Goal: Task Accomplishment & Management: Manage account settings

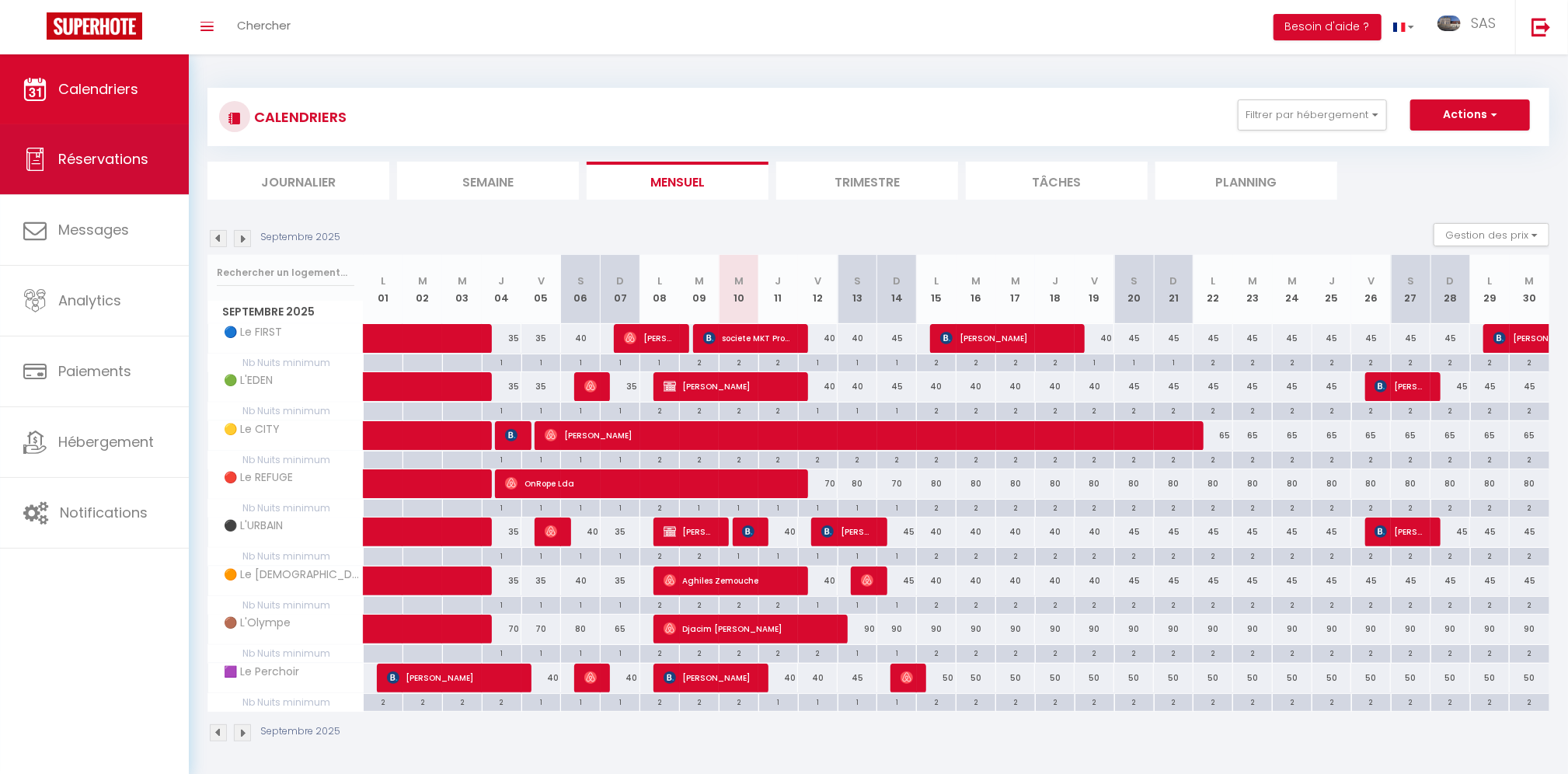
click at [86, 157] on span "Réservations" at bounding box center [104, 159] width 90 height 20
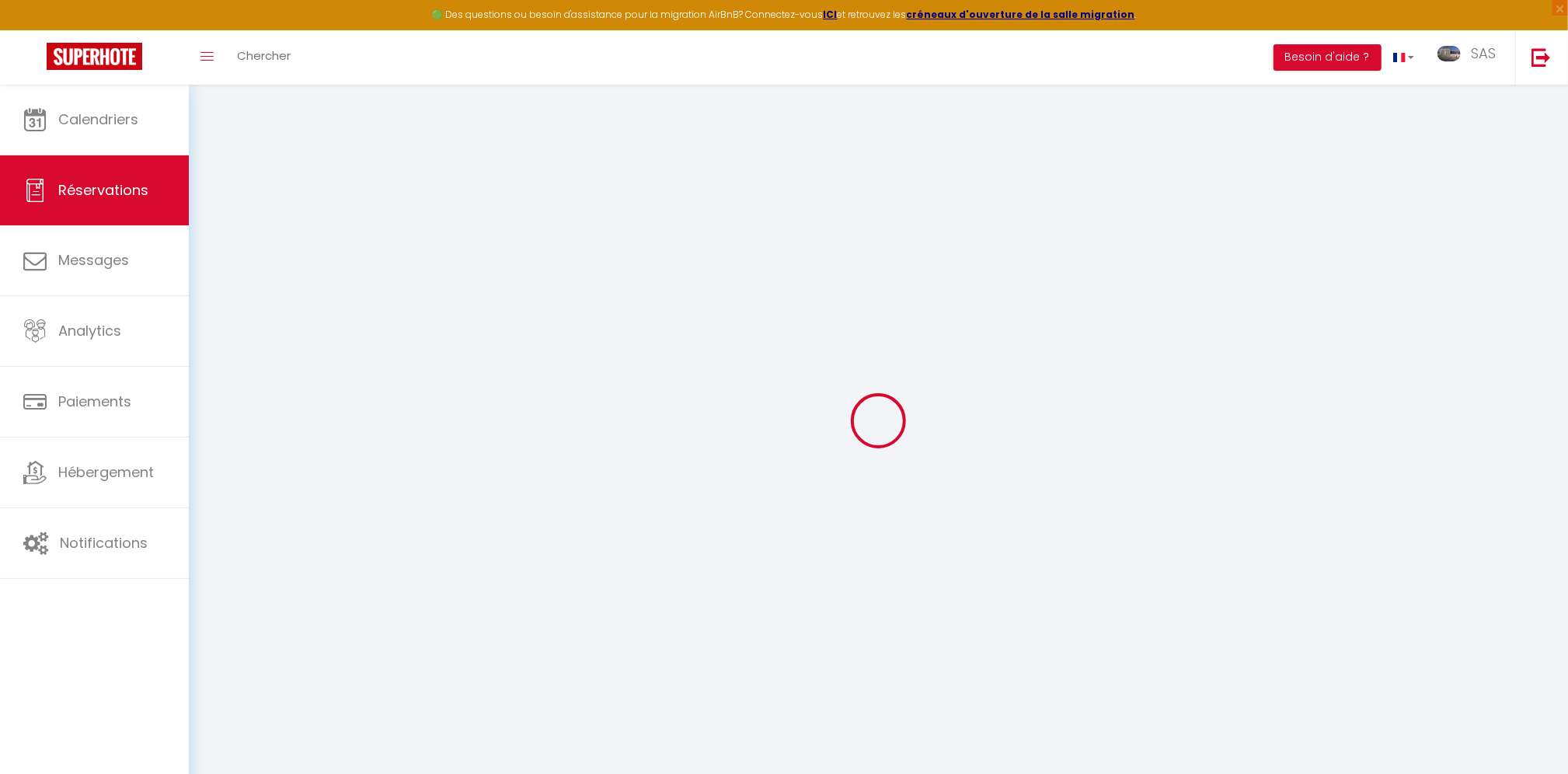
select select "all"
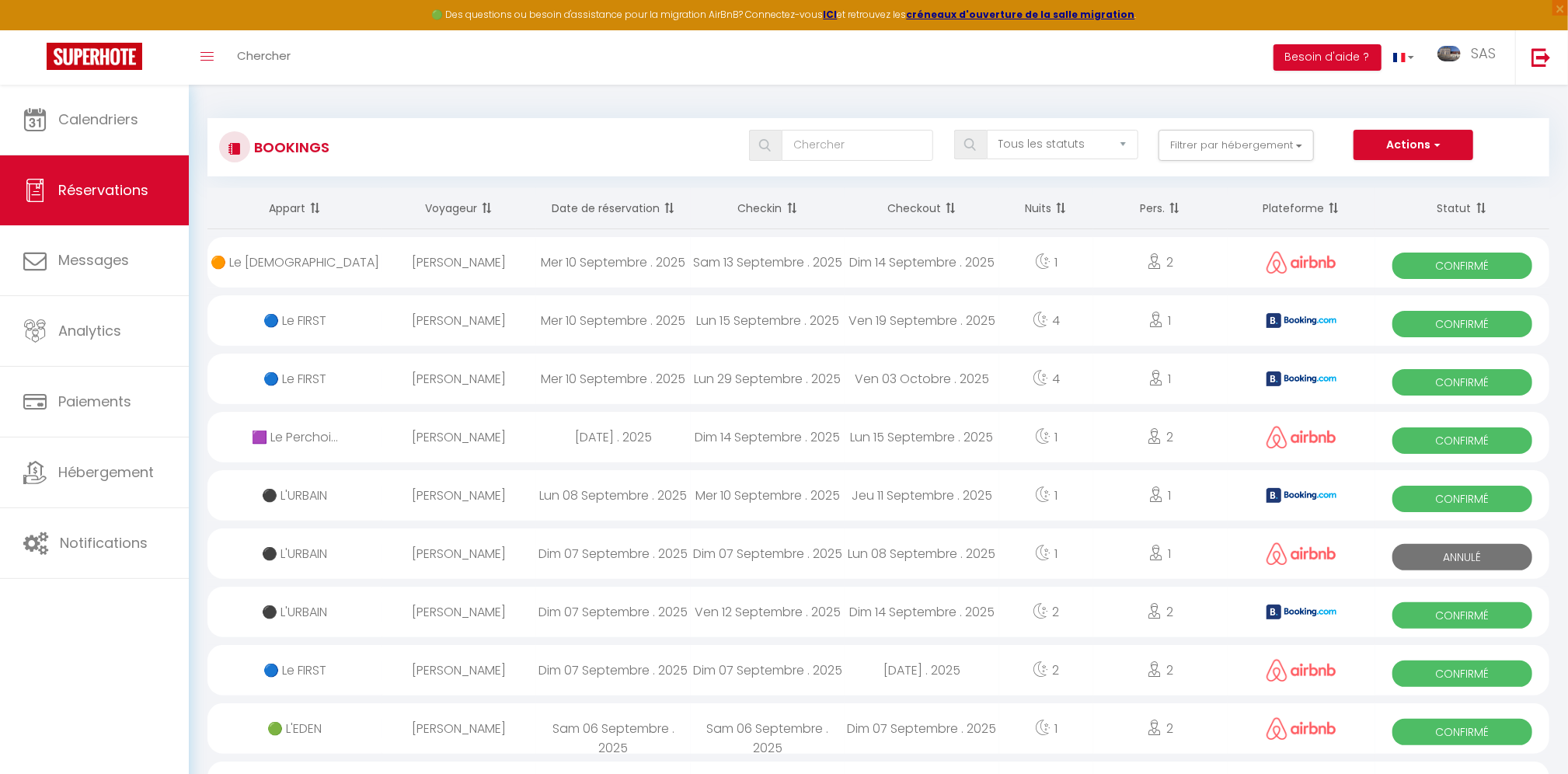
click at [763, 412] on div "Dim 14 Septembre . 2025" at bounding box center [768, 437] width 155 height 50
select select "OK"
select select "0"
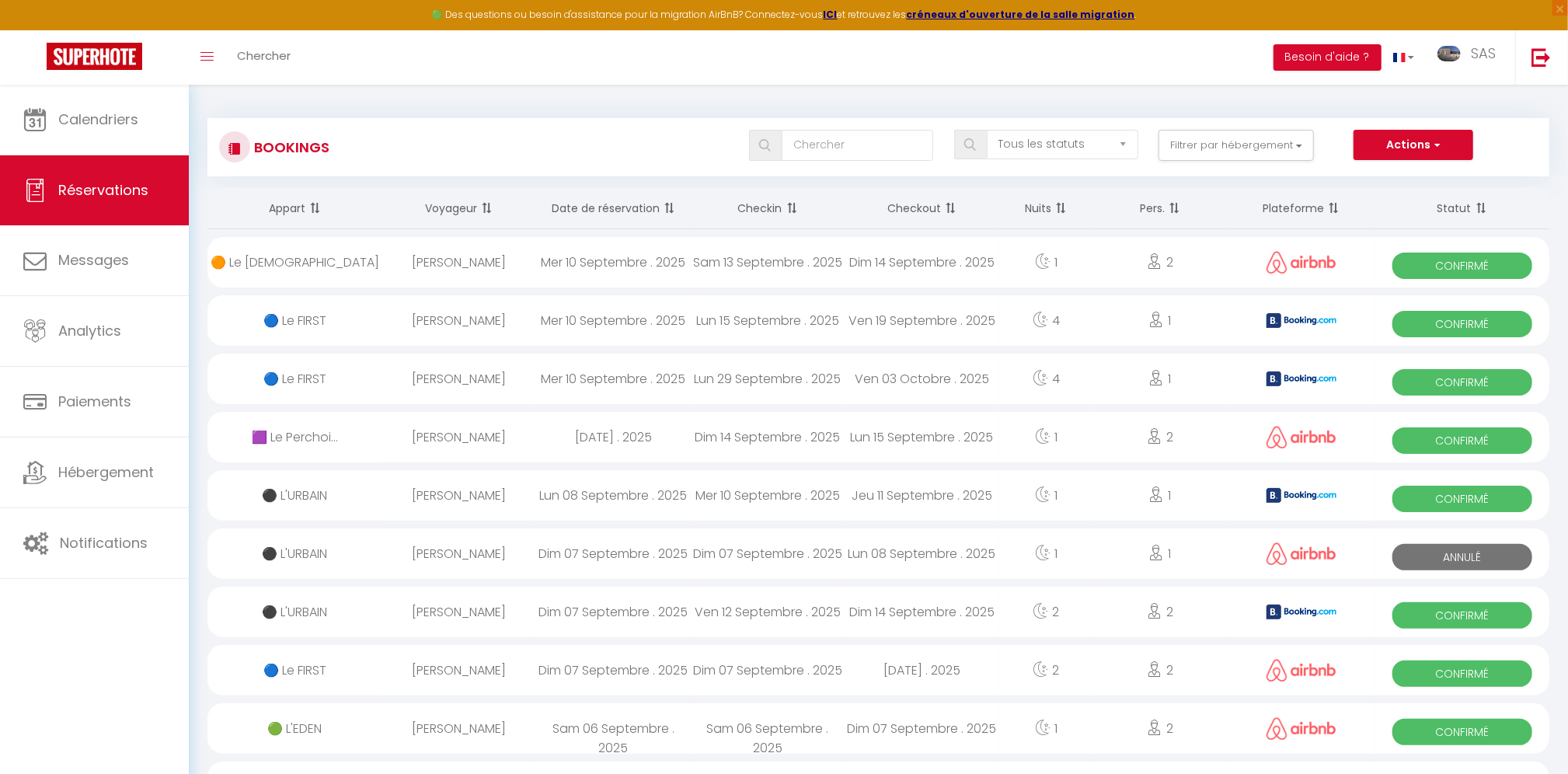
select select "1"
select select
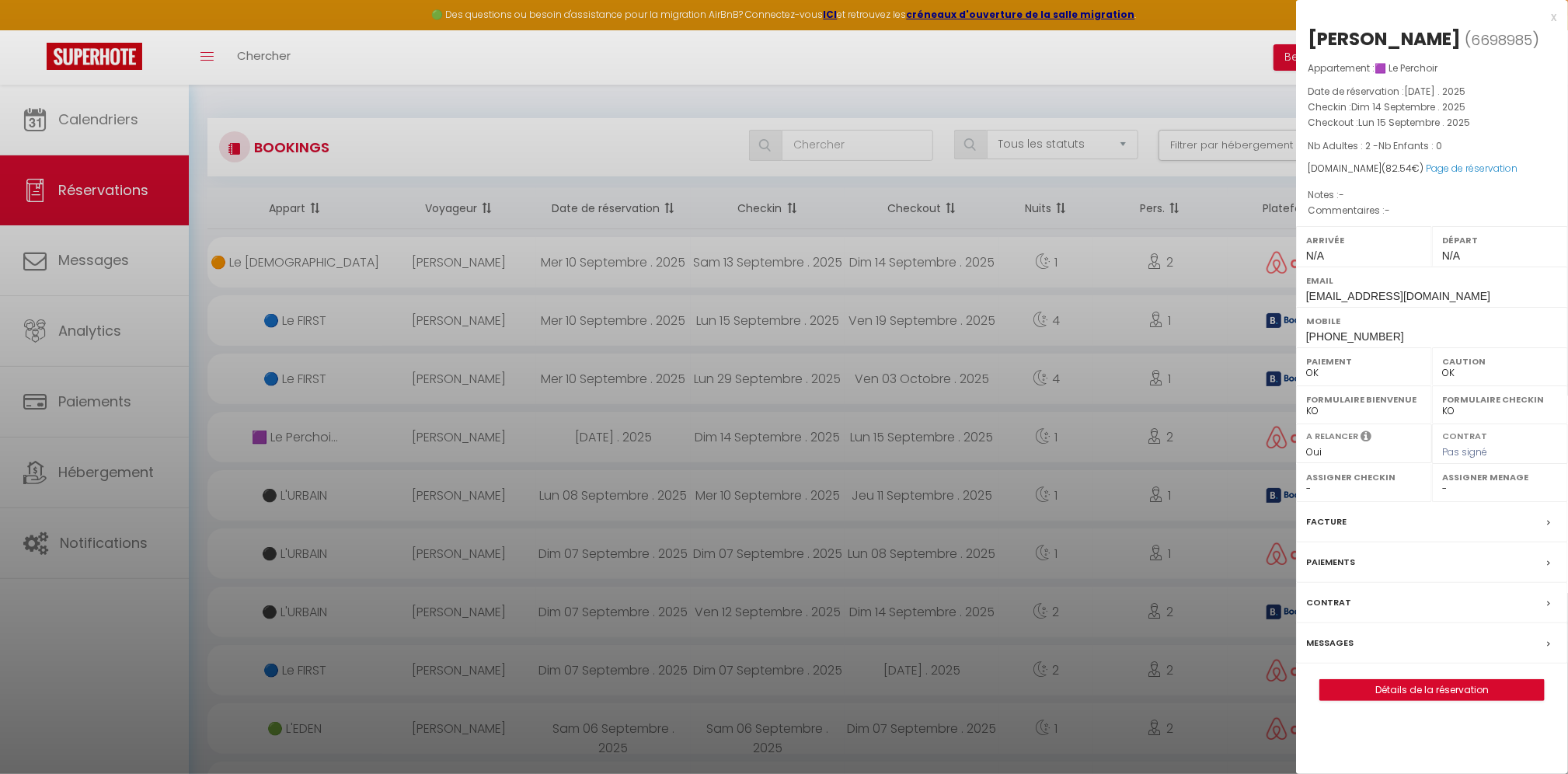
click at [607, 140] on div at bounding box center [784, 387] width 1568 height 774
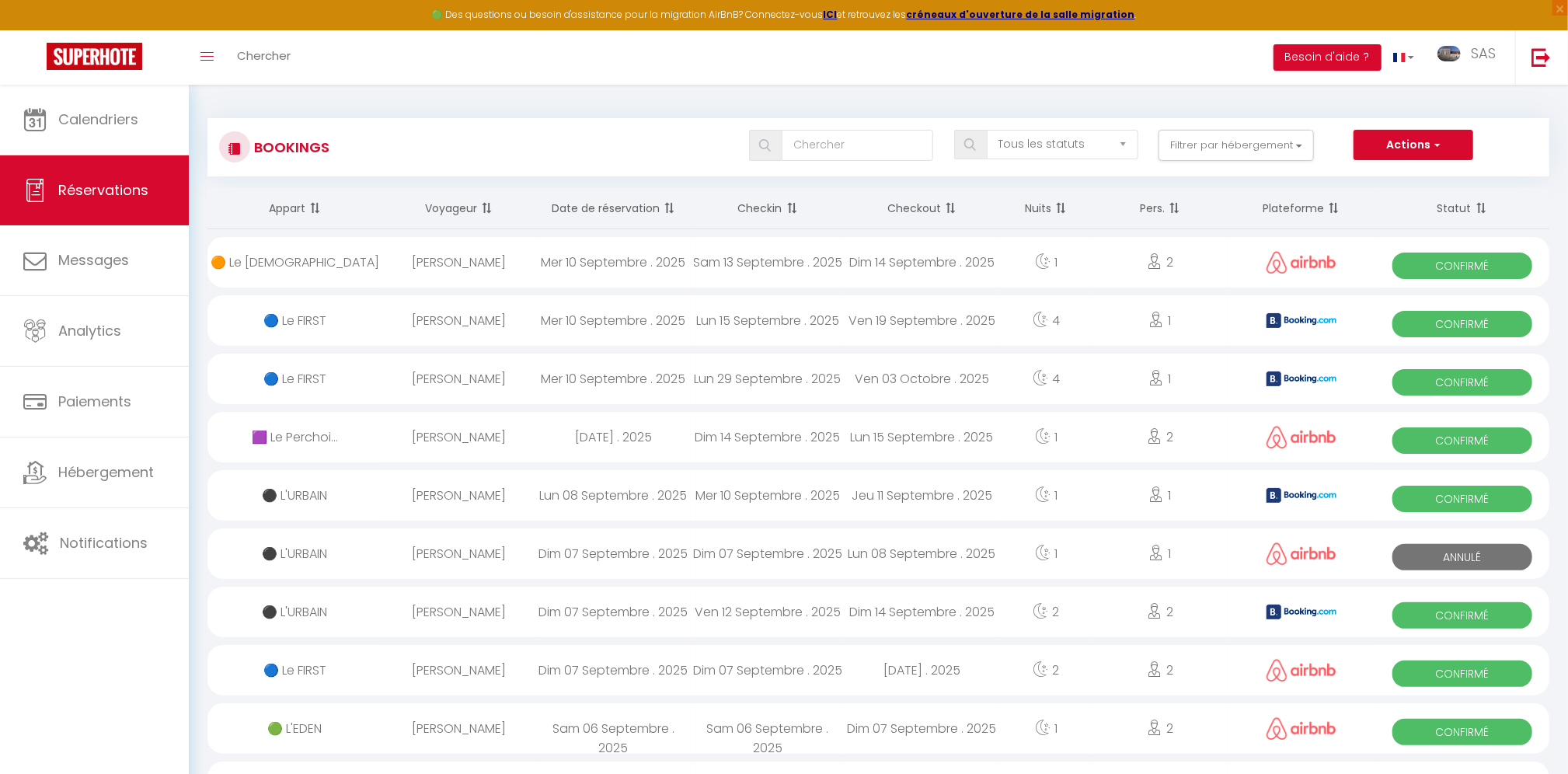
click at [514, 374] on div "[PERSON_NAME]" at bounding box center [460, 379] width 155 height 50
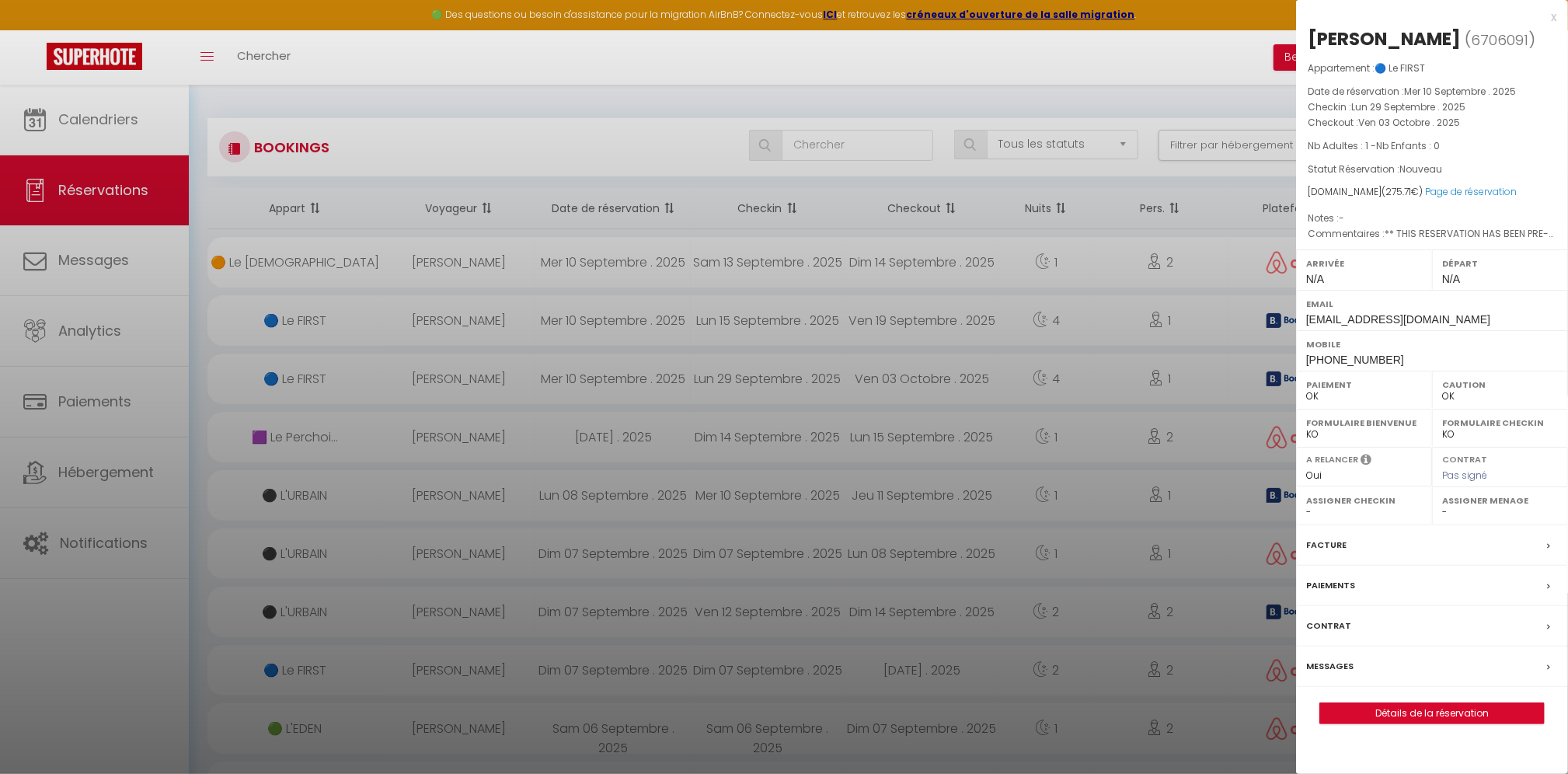
click at [518, 330] on div at bounding box center [784, 387] width 1568 height 774
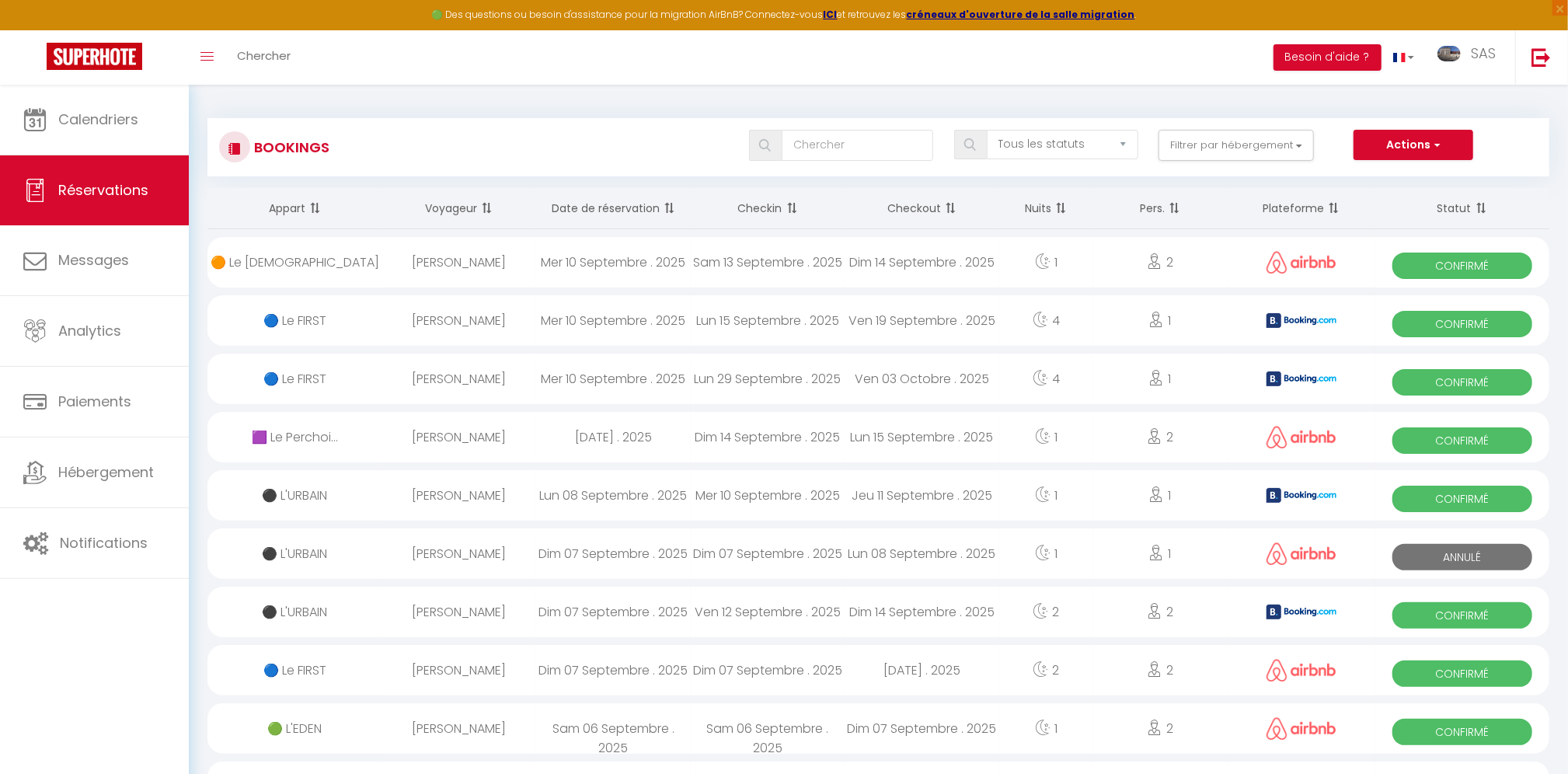
click at [520, 315] on div "[PERSON_NAME]" at bounding box center [460, 320] width 155 height 50
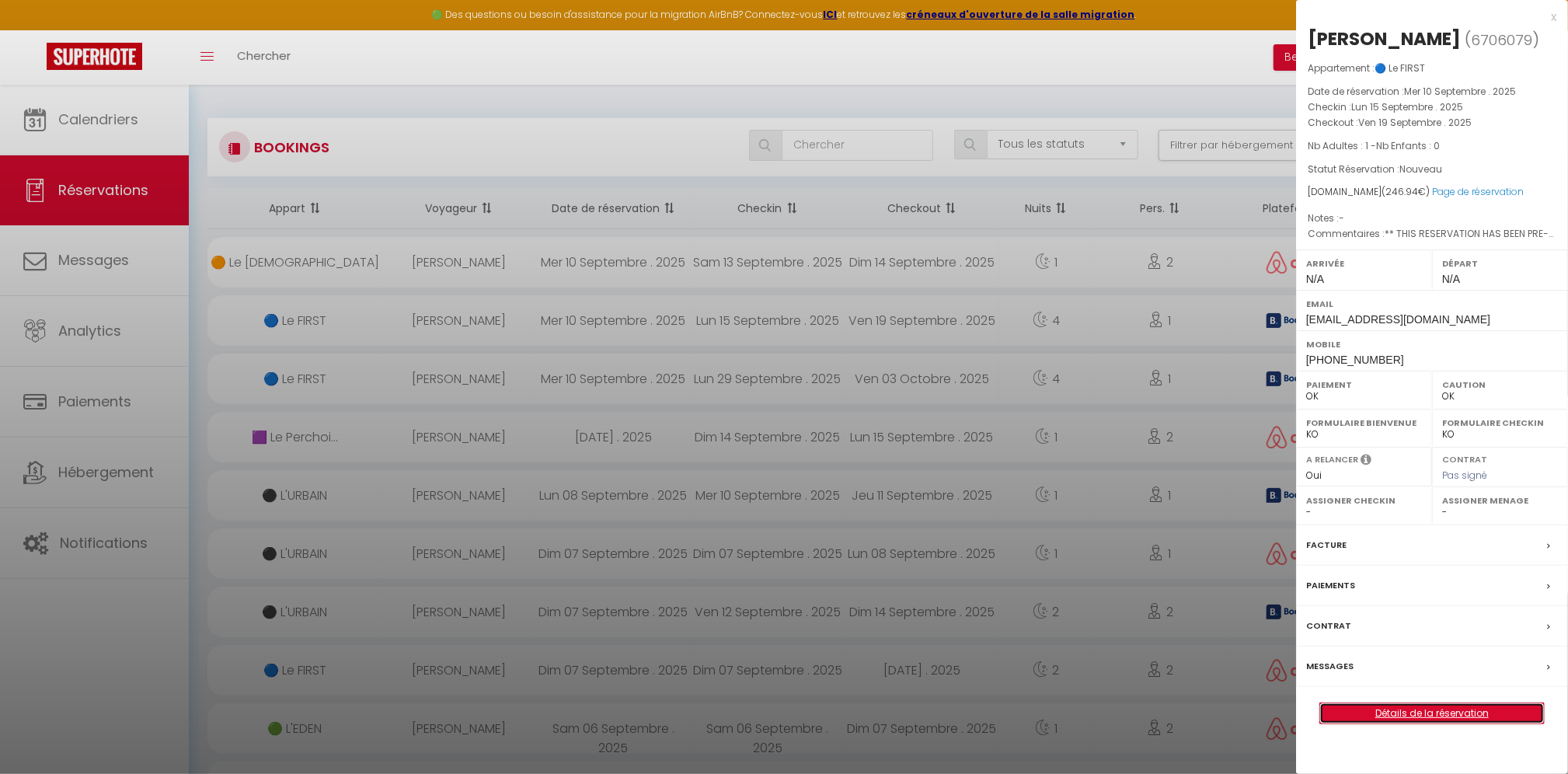
click at [1436, 707] on link "Détails de la réservation" at bounding box center [1432, 713] width 224 height 20
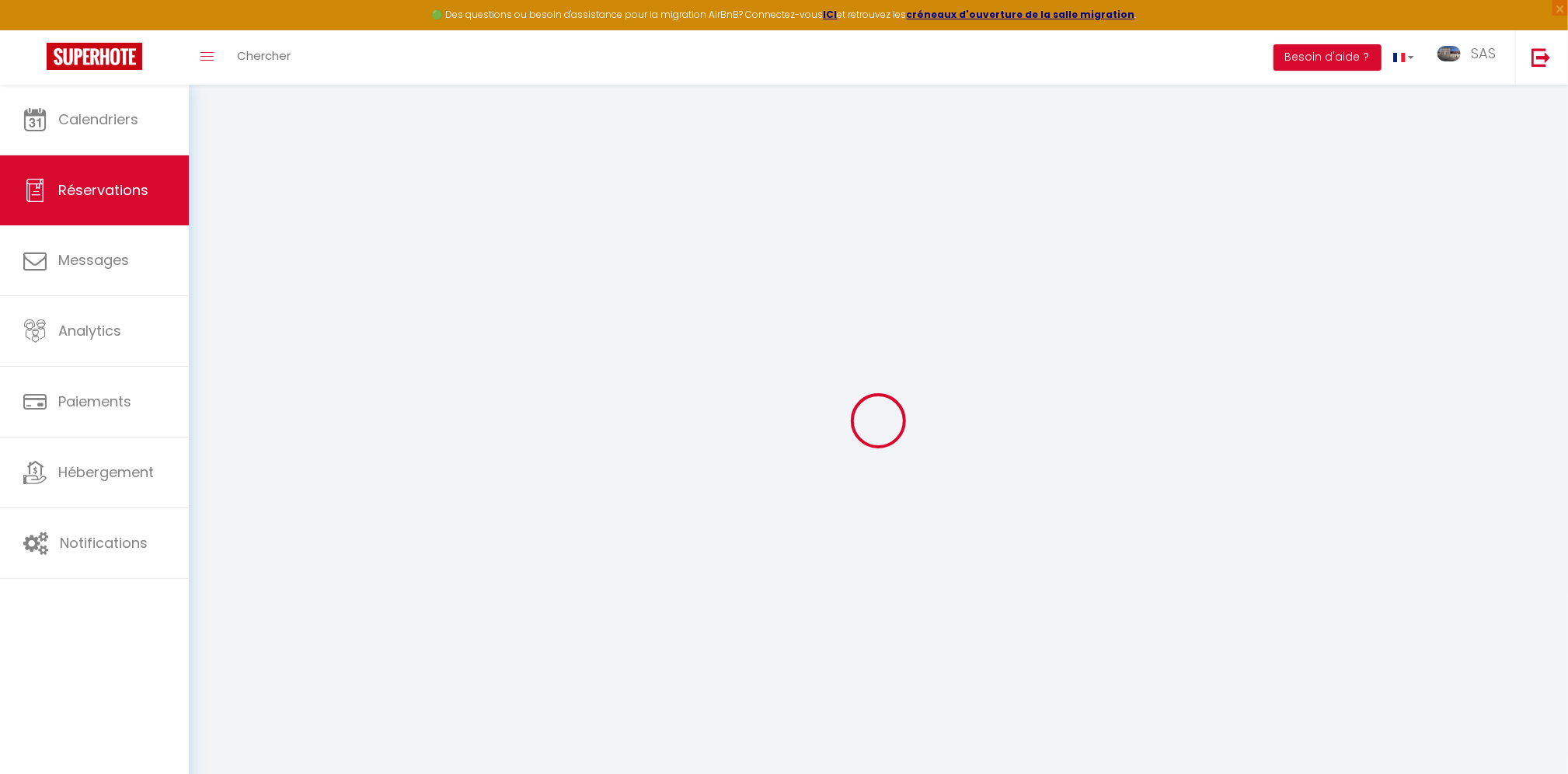
type input "[PERSON_NAME]"
type input "Clairiot"
type input "[EMAIL_ADDRESS][DOMAIN_NAME]"
type input "[PHONE_NUMBER]"
type input "2 PA de Le Grée 56 130"
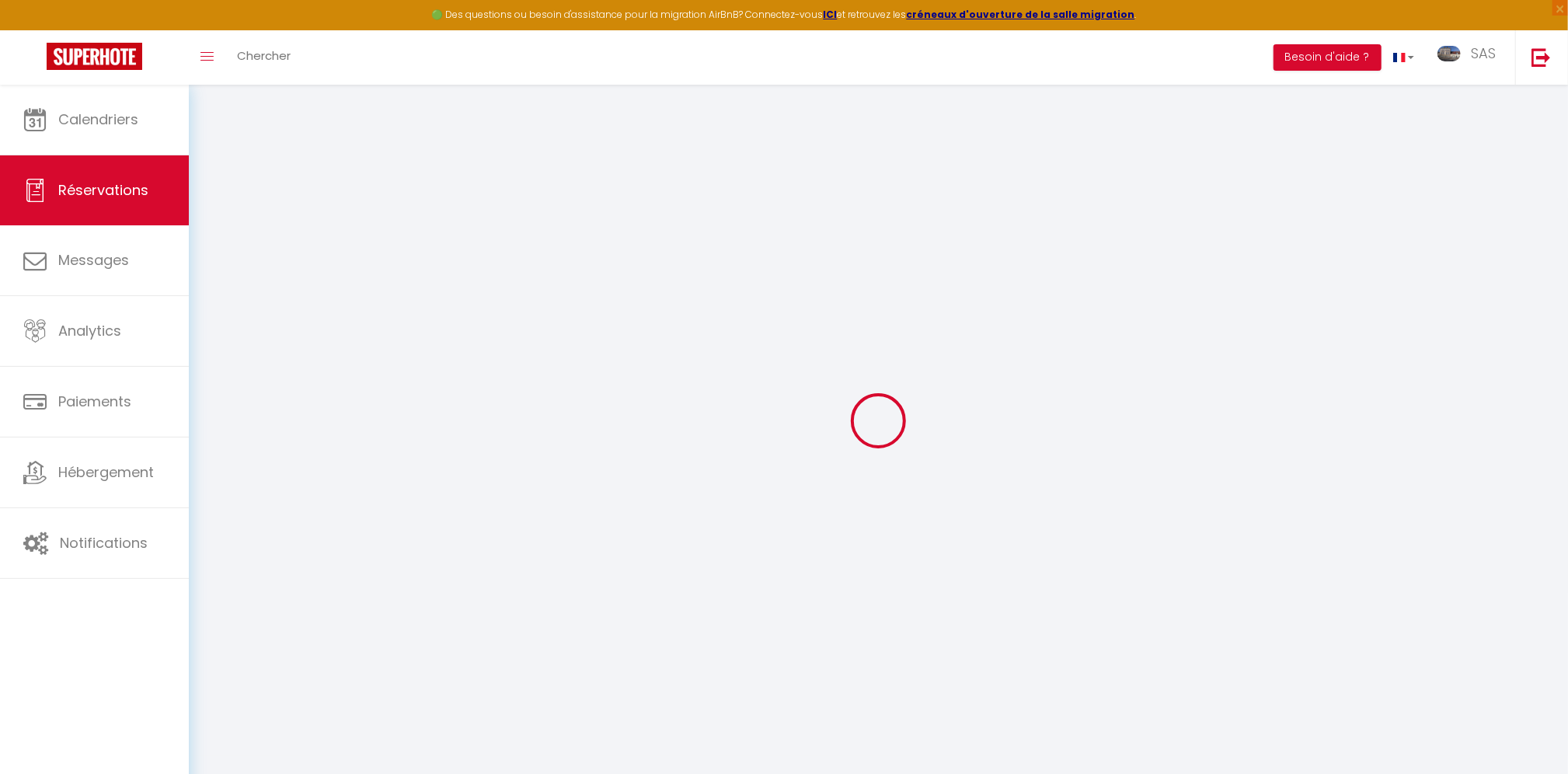
type input "NIVILLAC"
select select "FR"
type input "40.97"
type input "3.46"
select select "2188"
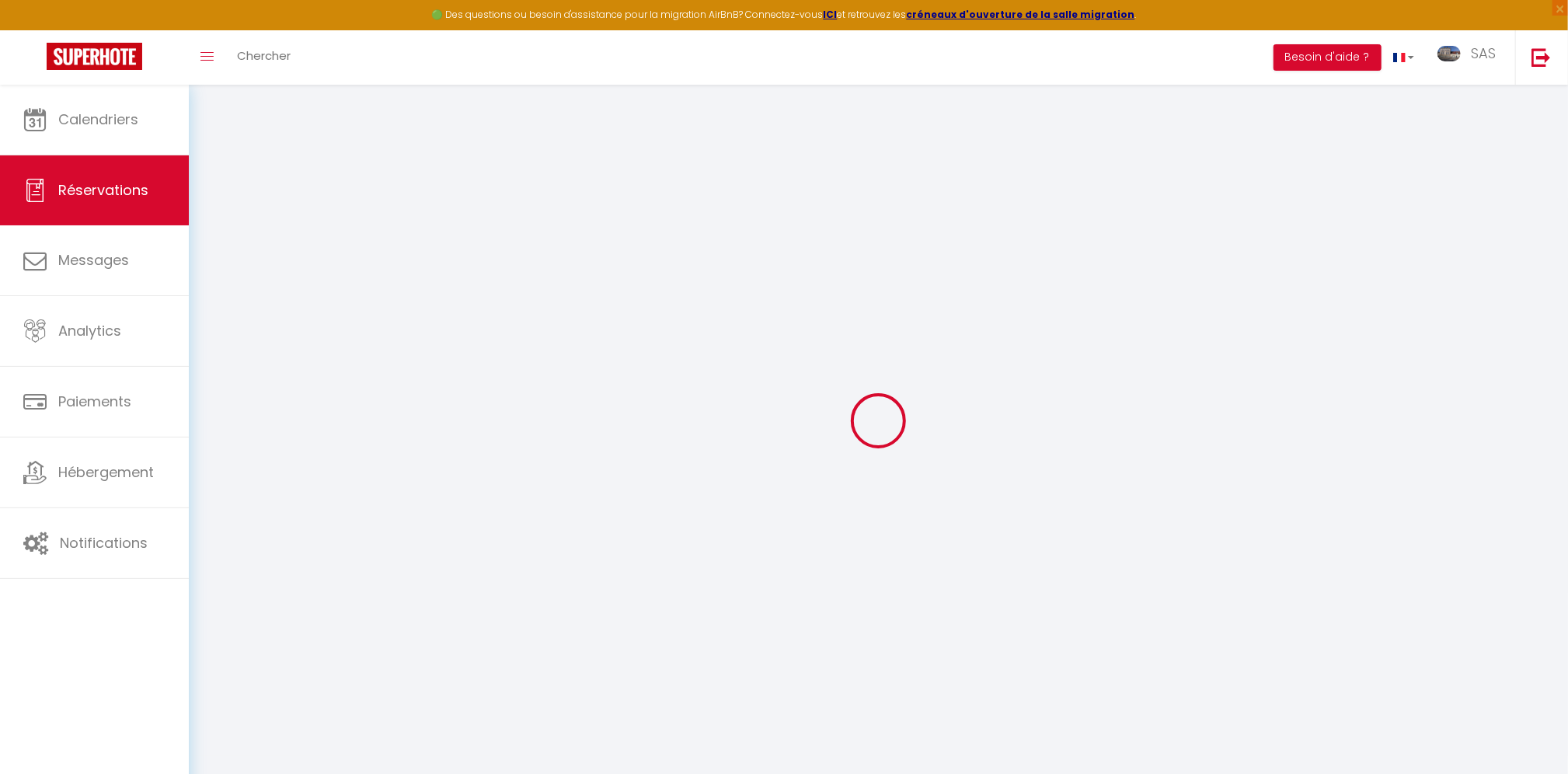
select select "1"
select select
type input "1"
select select "12"
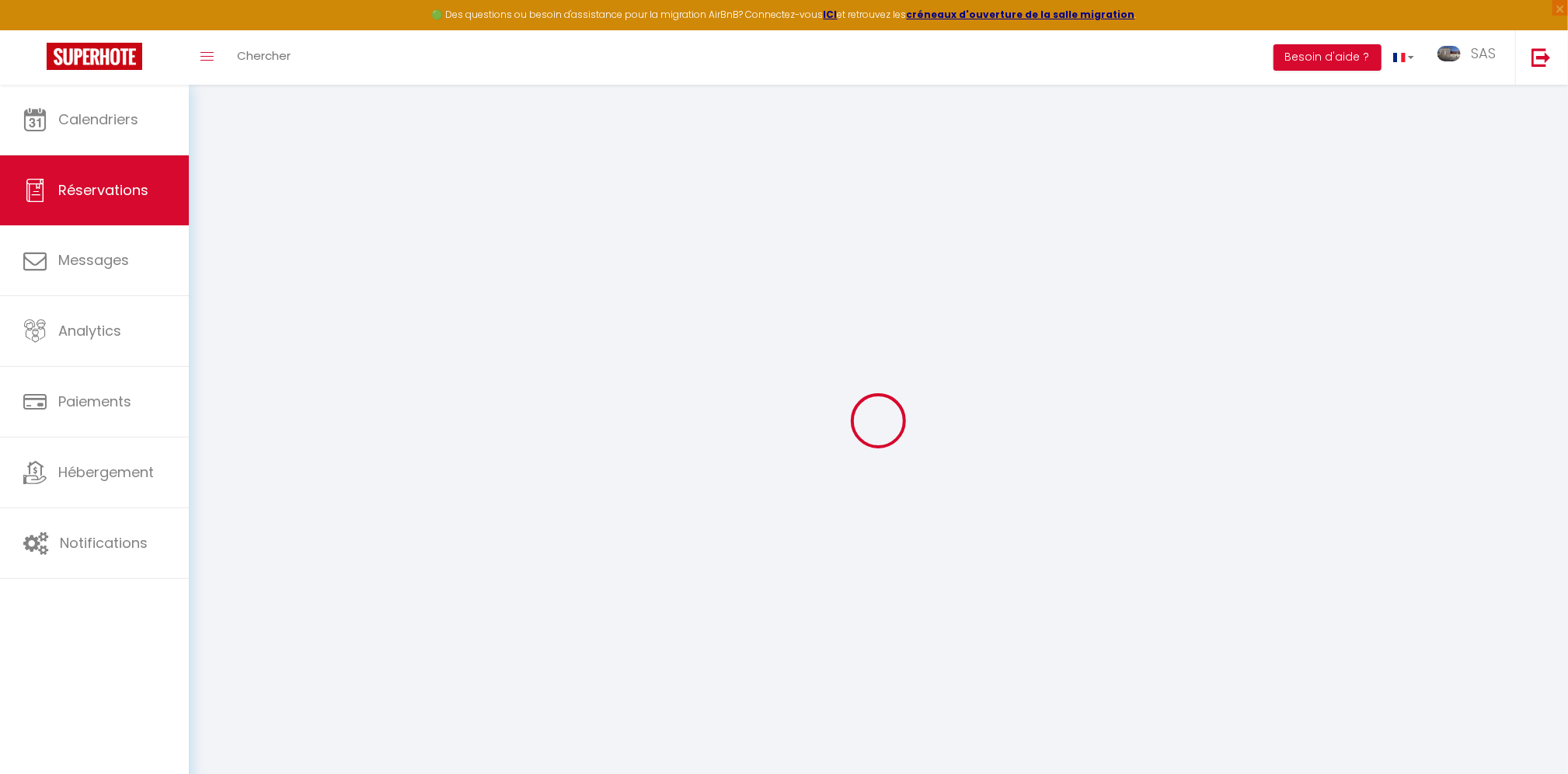
select select "15"
type input "216"
checkbox input "false"
type input "0"
select select "2"
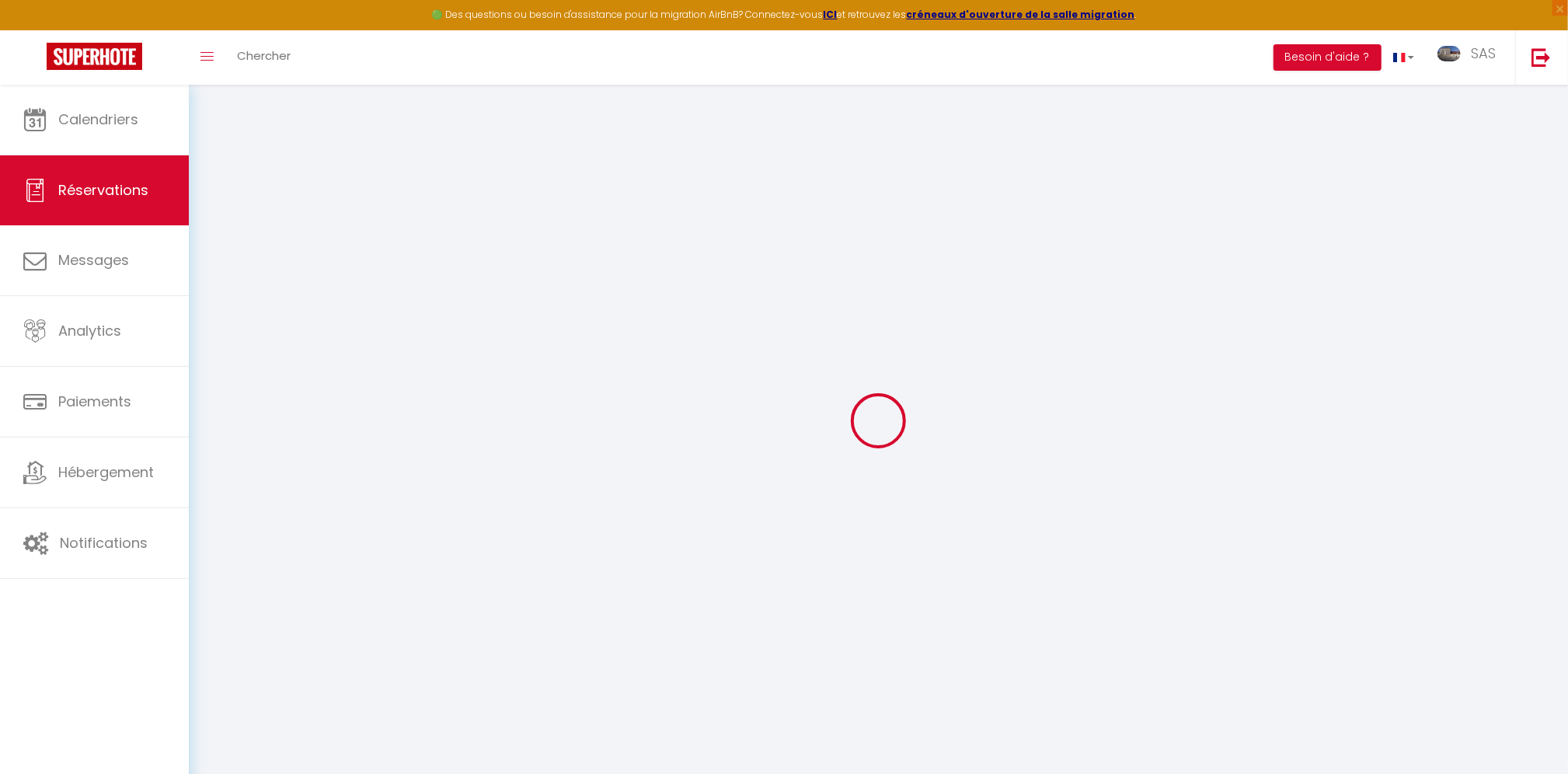
type input "0"
select select
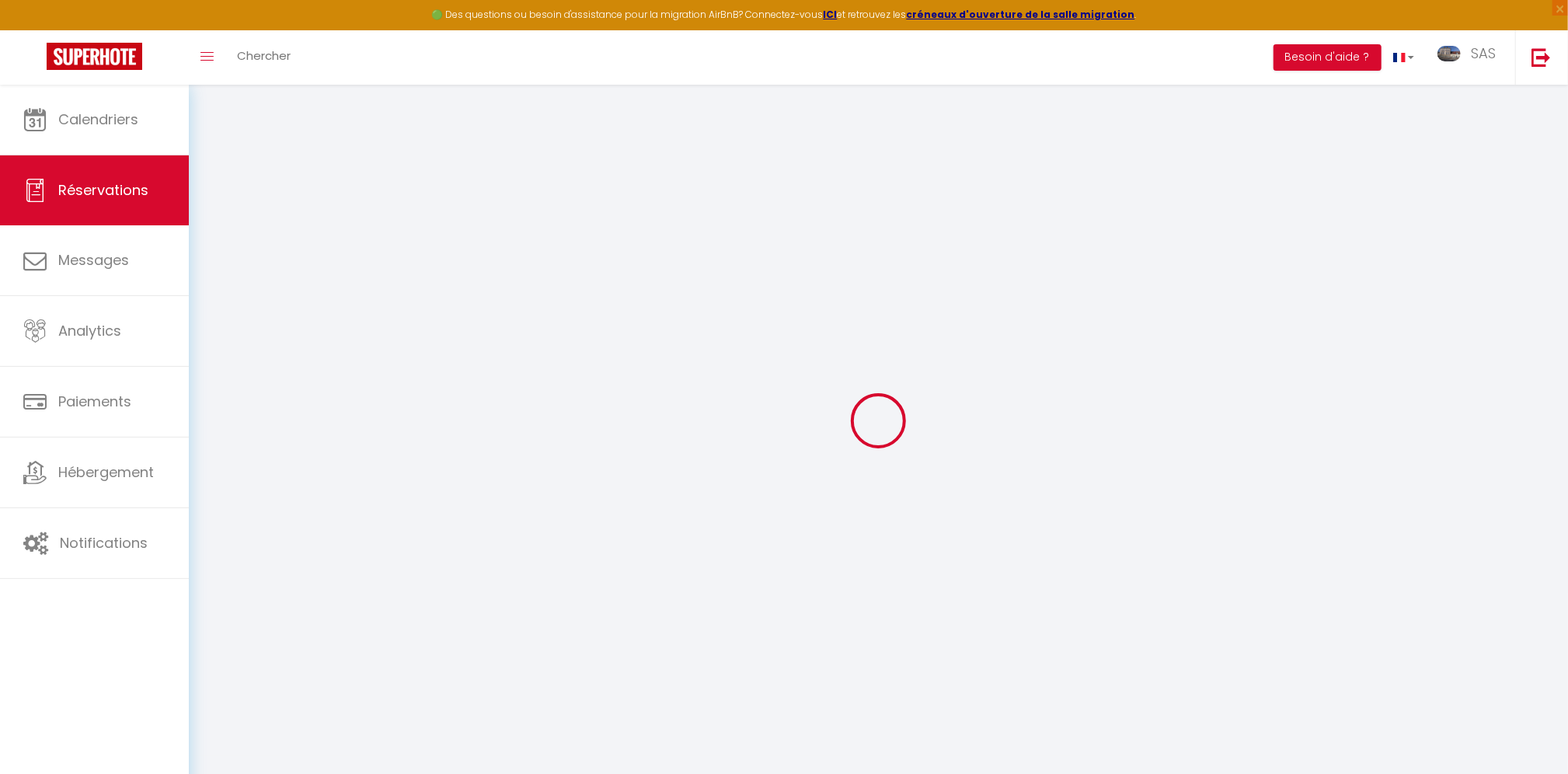
checkbox input "false"
select select
checkbox input "false"
select select
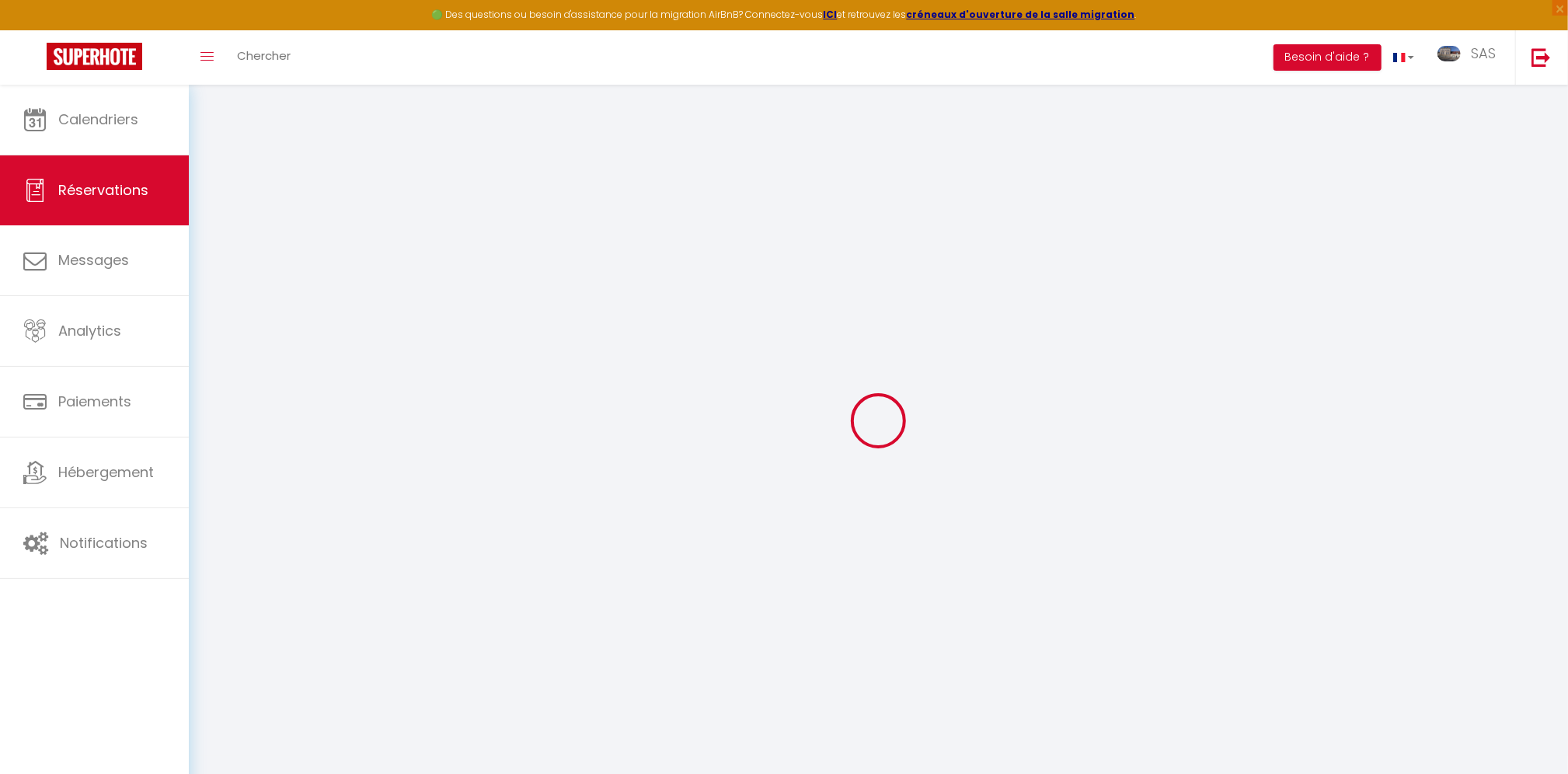
select select
checkbox input "false"
type textarea "** THIS RESERVATION HAS BEEN PRE-PAID ** Reservation has a cancellation grace p…"
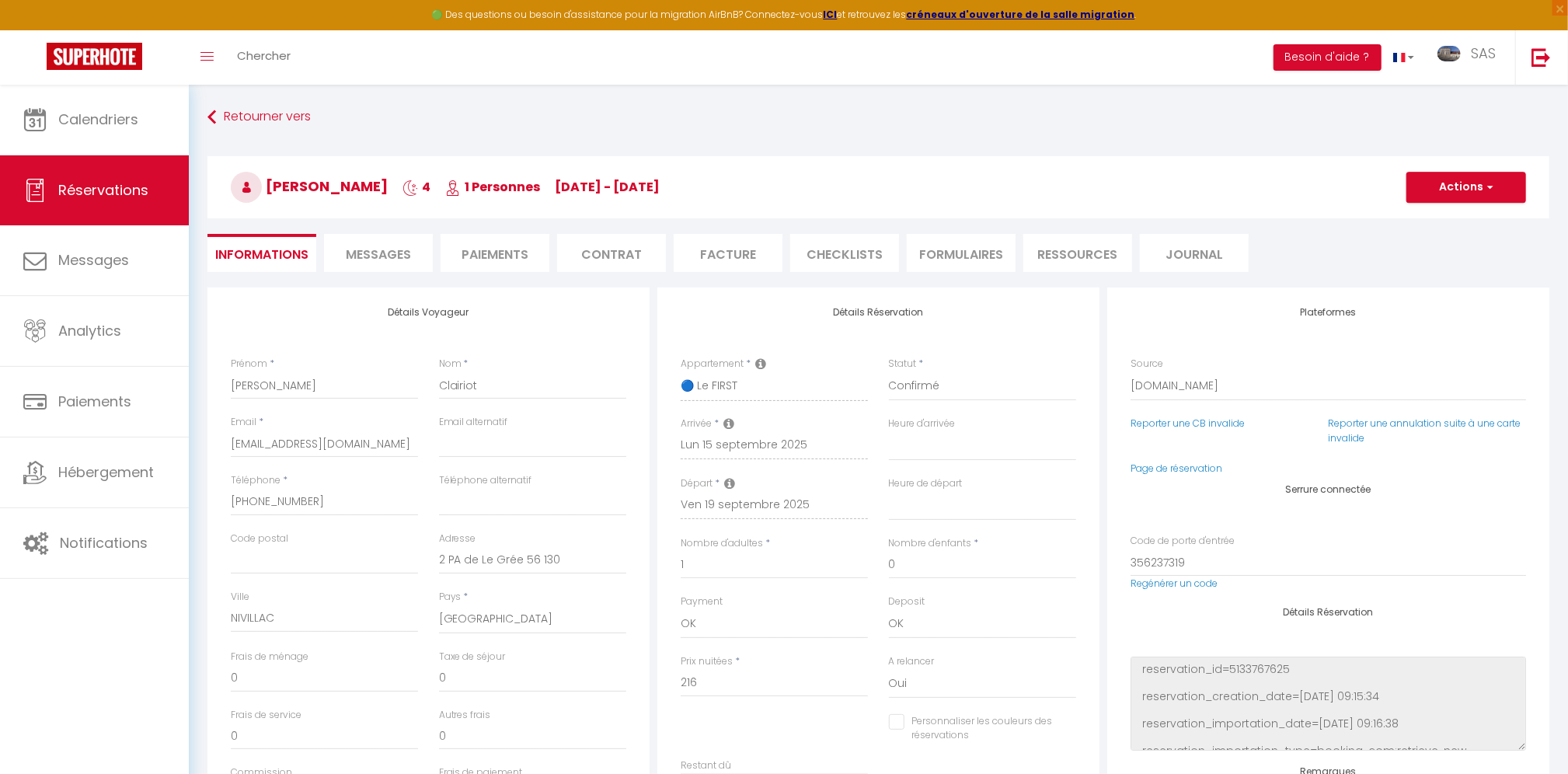
type input "25"
type input "5.94"
select select
checkbox input "false"
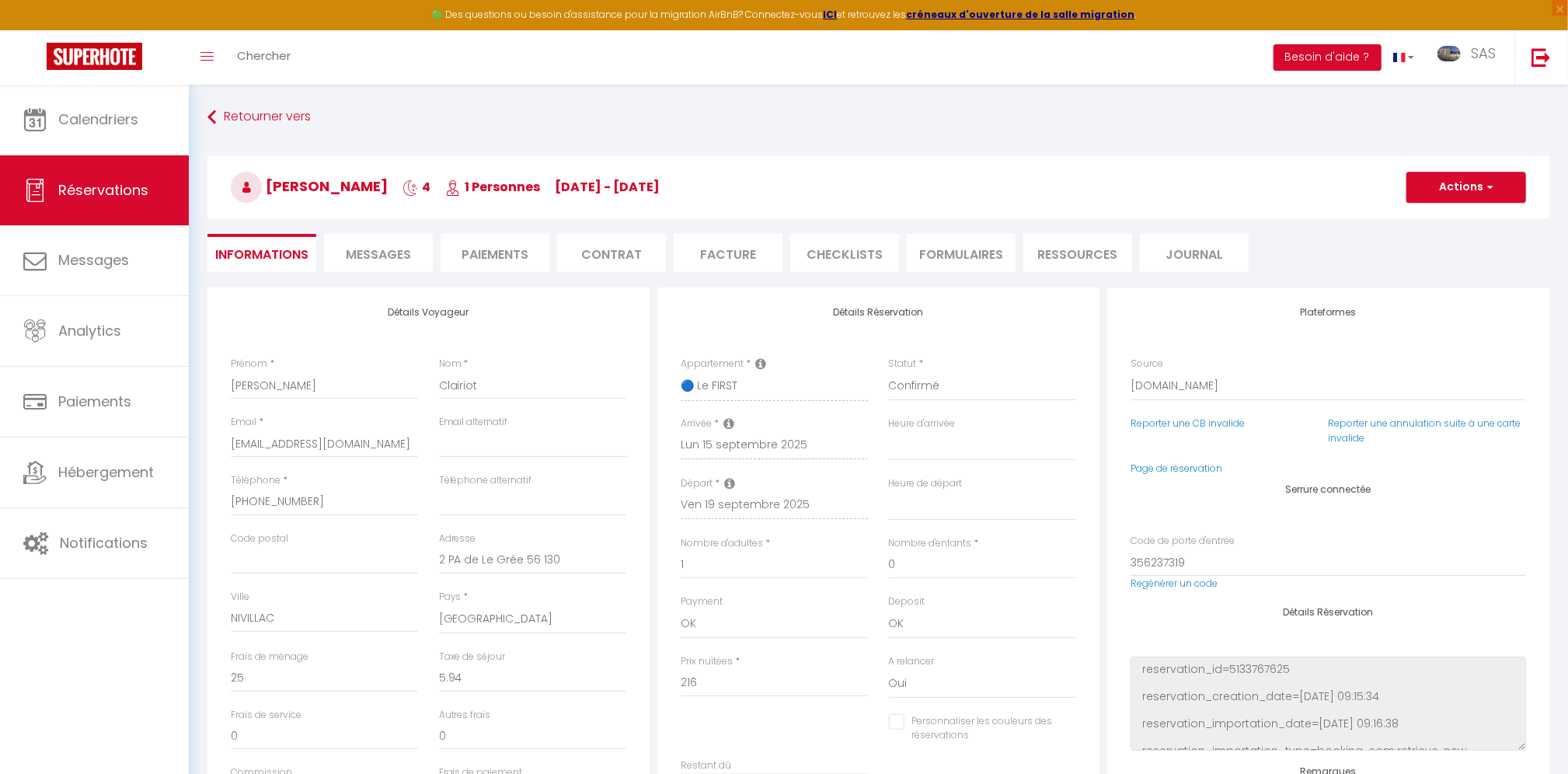
select select
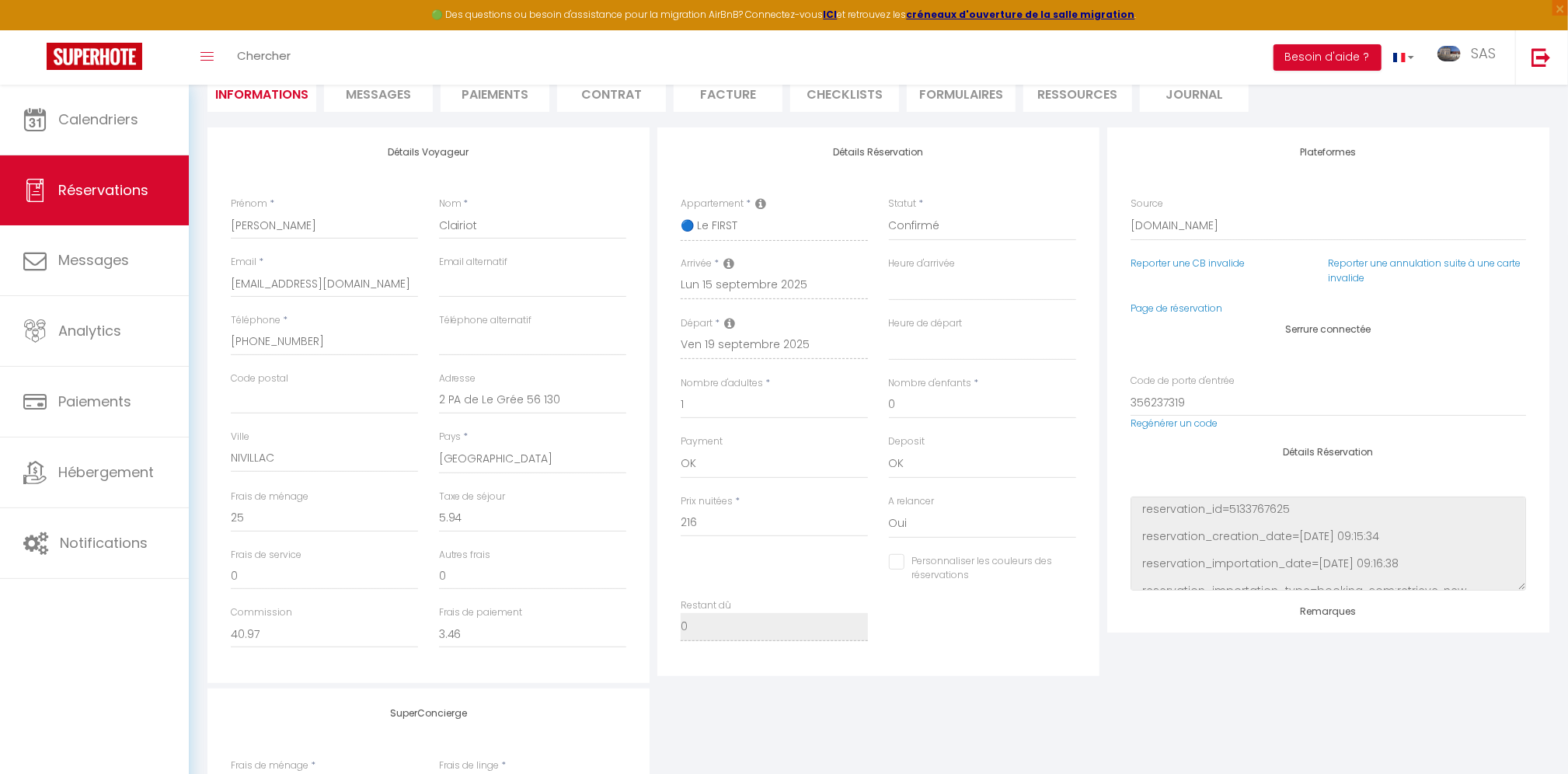
scroll to position [212, 0]
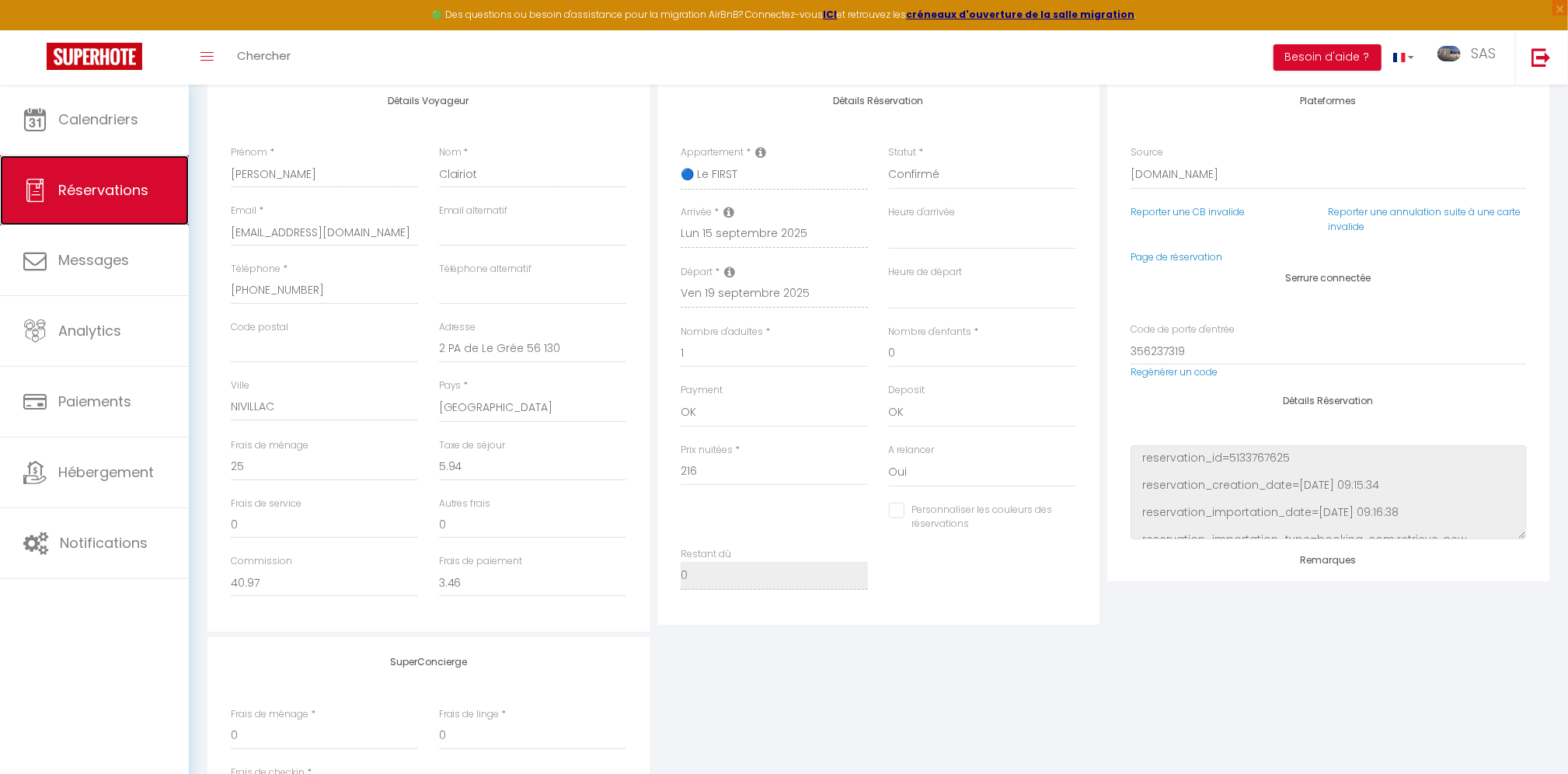
click at [93, 207] on link "Réservations" at bounding box center [95, 191] width 189 height 70
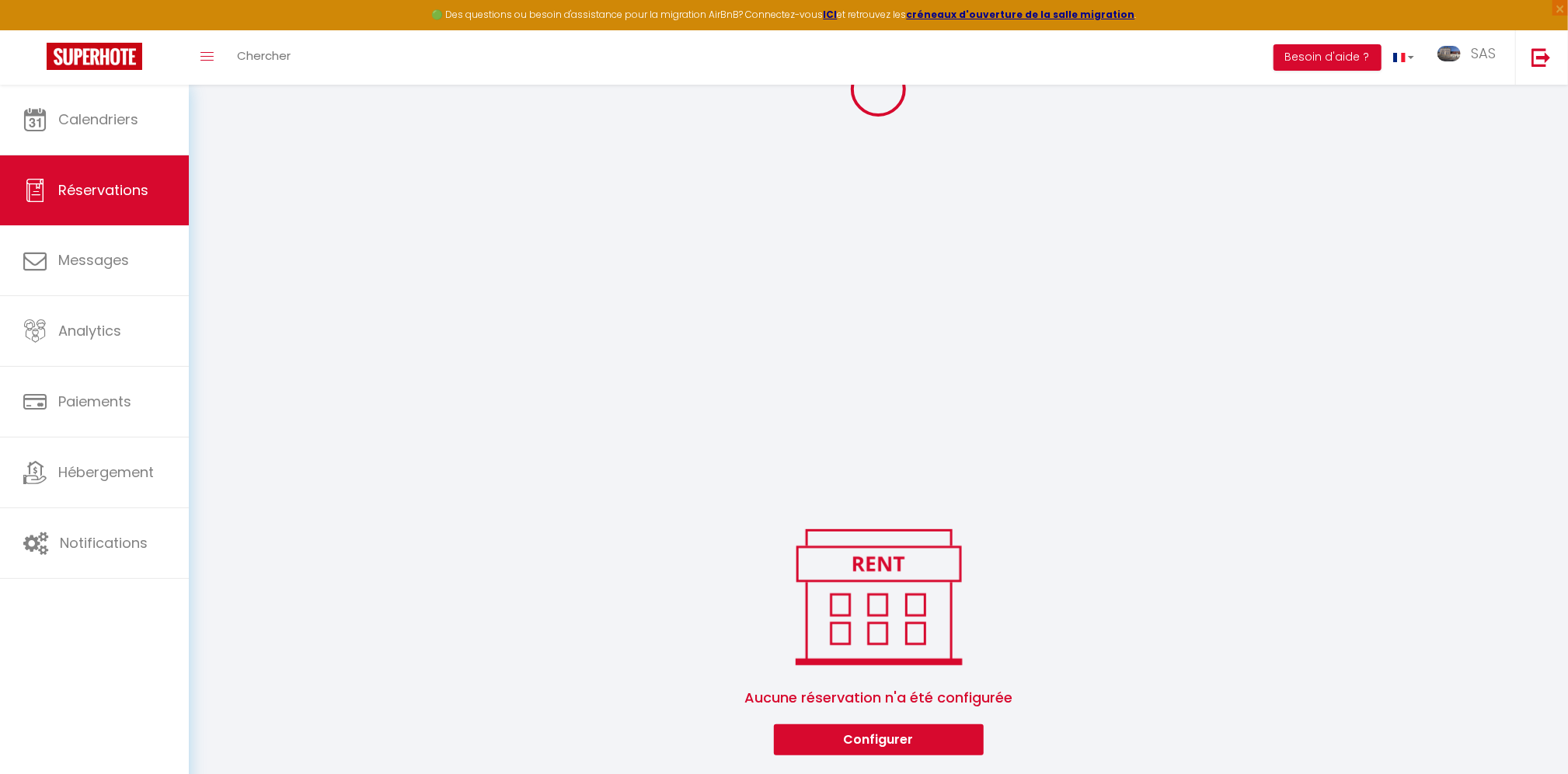
select select "all"
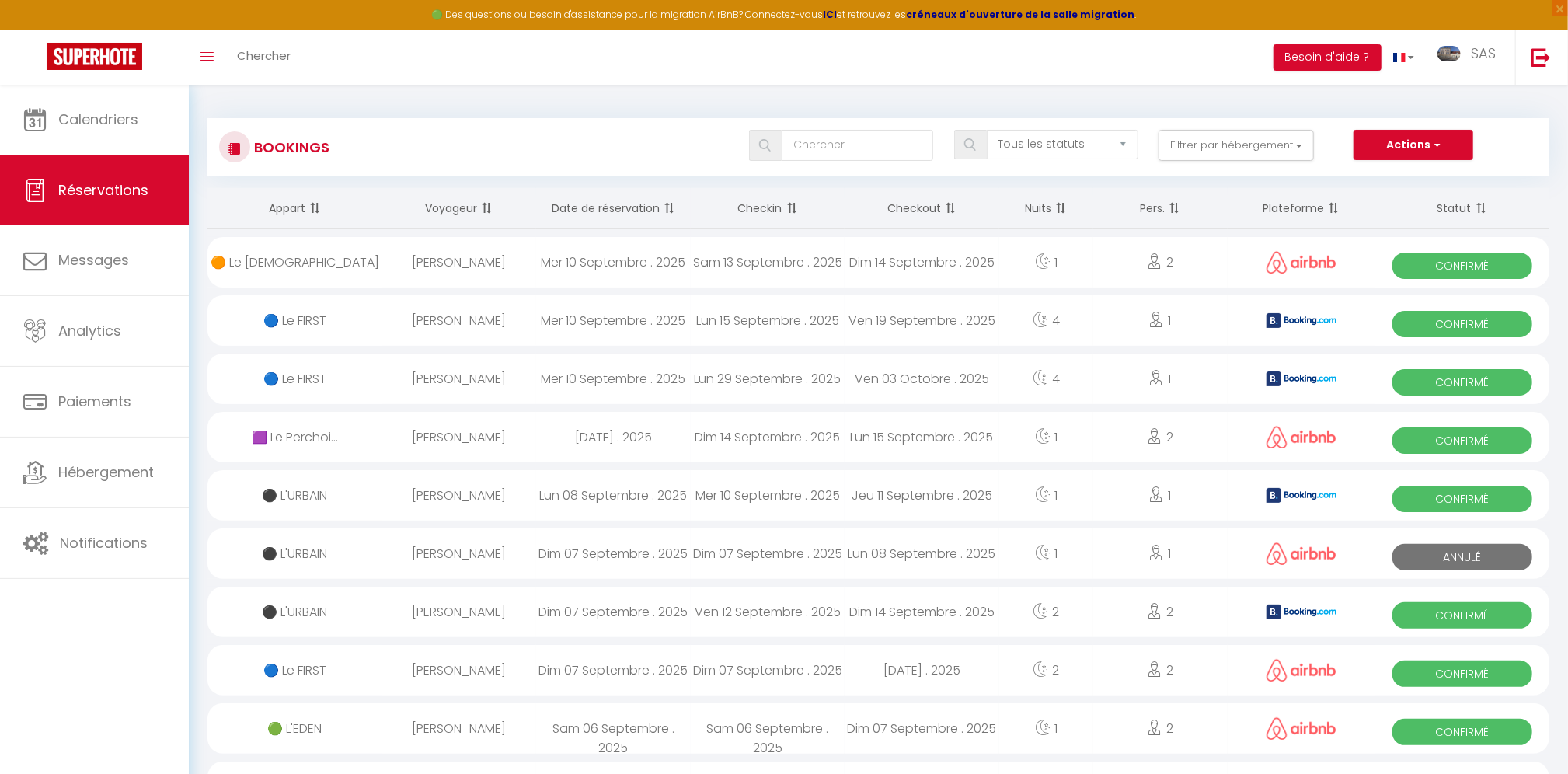
click at [540, 380] on div "Mer 10 Septembre . 2025" at bounding box center [614, 379] width 155 height 50
select select "OK"
select select "0"
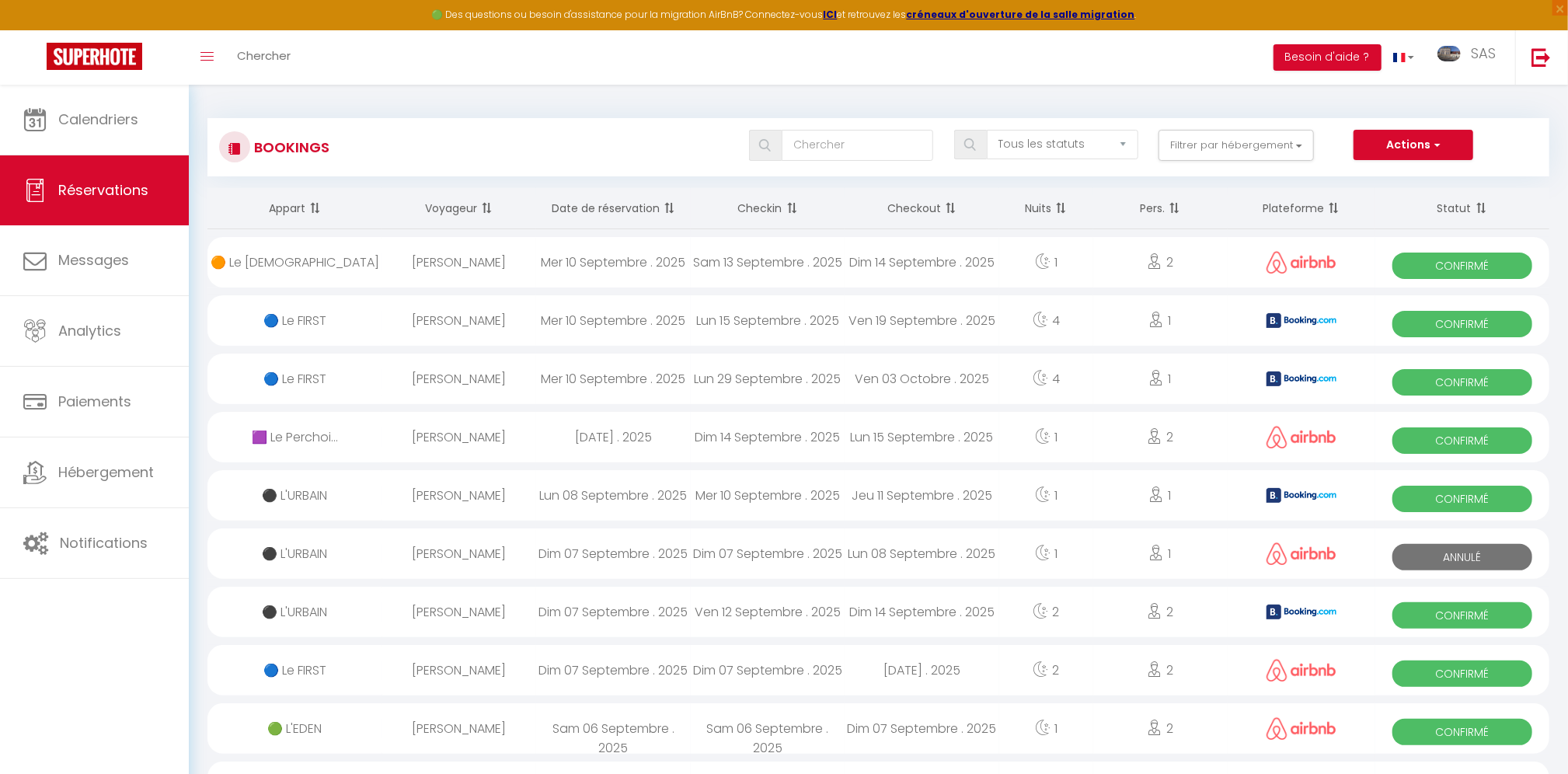
select select "1"
select select
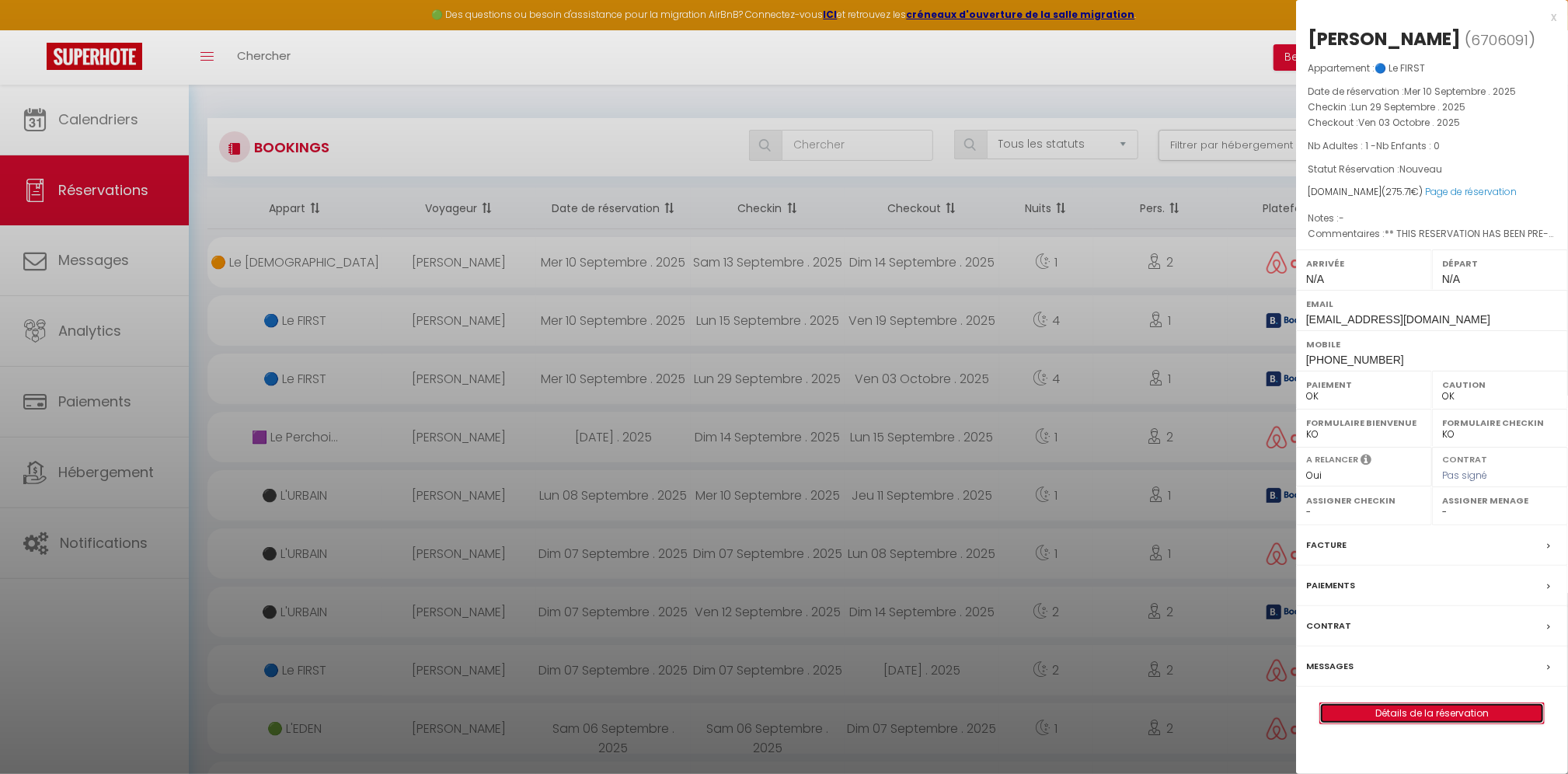
click at [1464, 715] on link "Détails de la réservation" at bounding box center [1432, 713] width 224 height 20
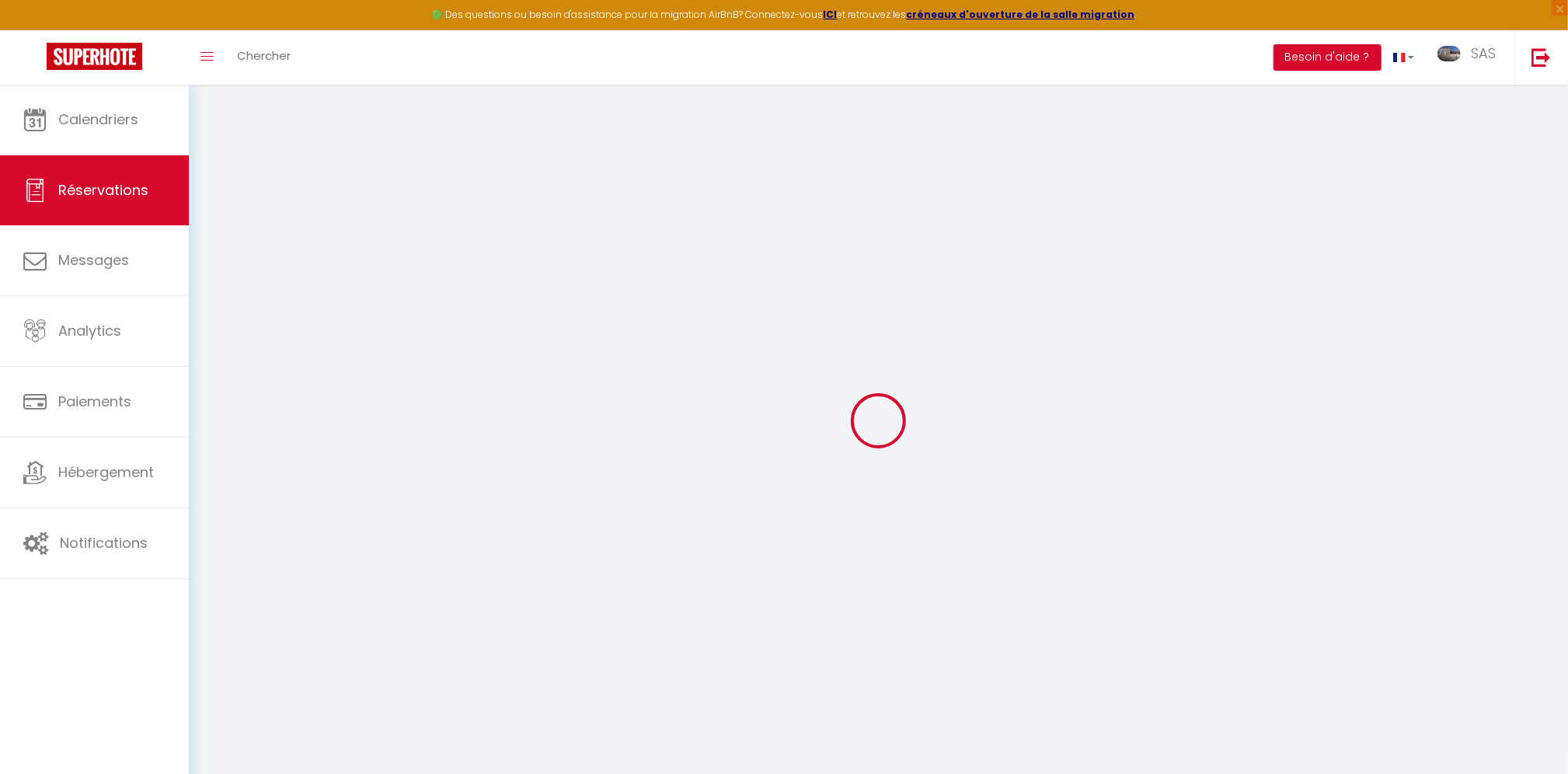
select select
checkbox input "false"
select select
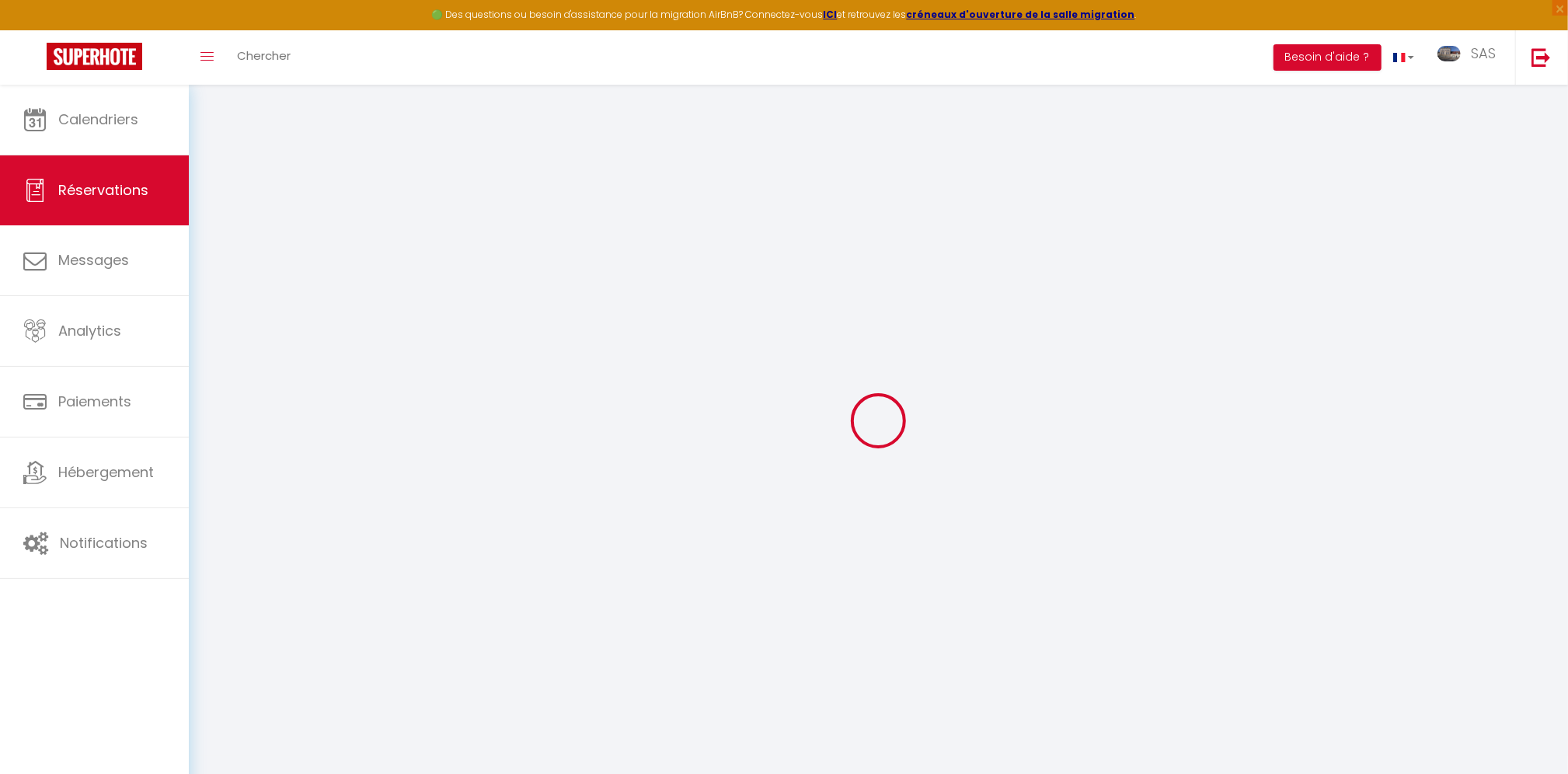
checkbox input "false"
type textarea "** THIS RESERVATION HAS BEEN PRE-PAID ** BOOKING NOTE : Payment charge is EUR 3…"
select select
checkbox input "false"
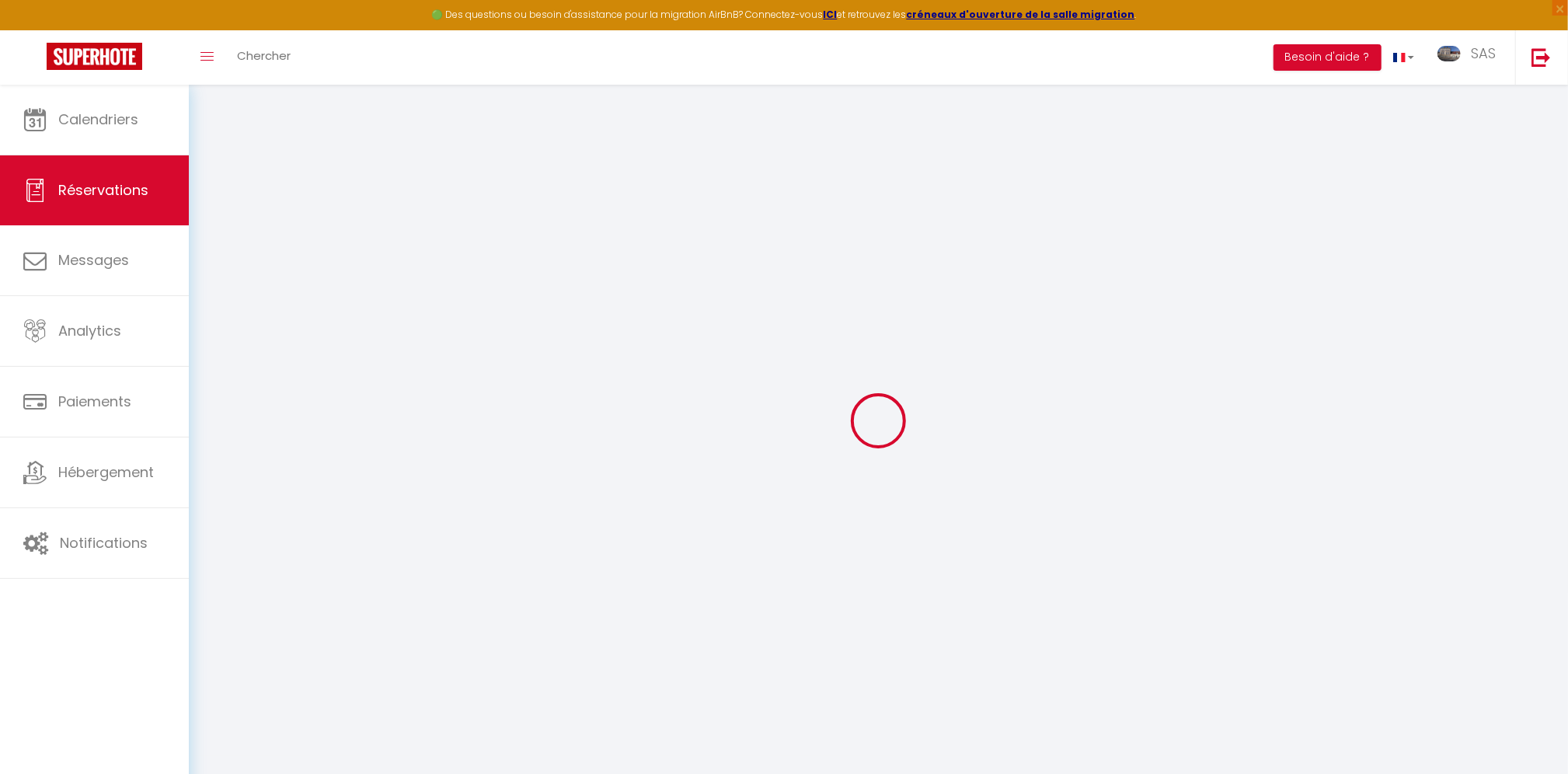
type input "25"
type input "6.71"
select select
checkbox input "false"
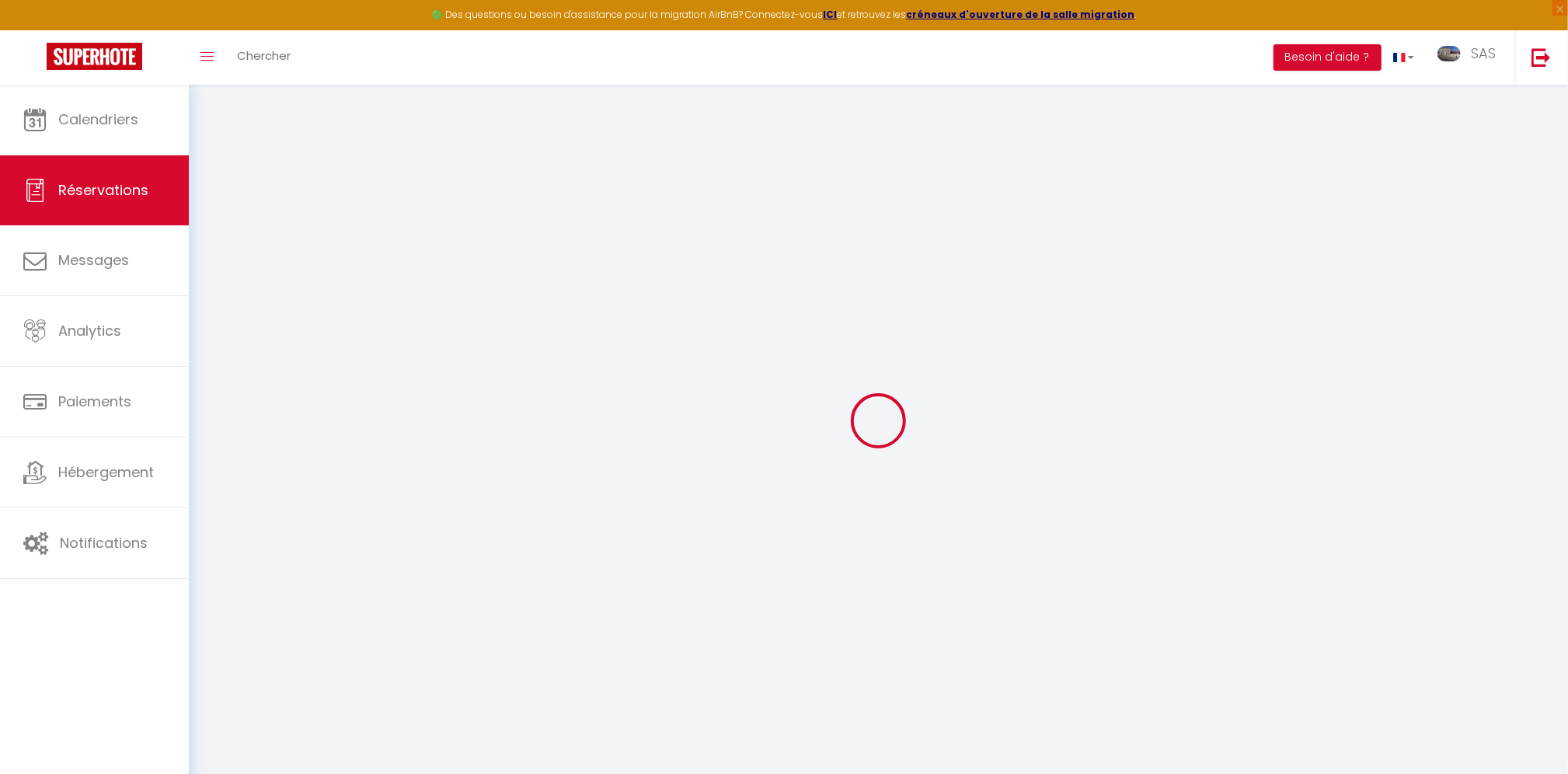
select select
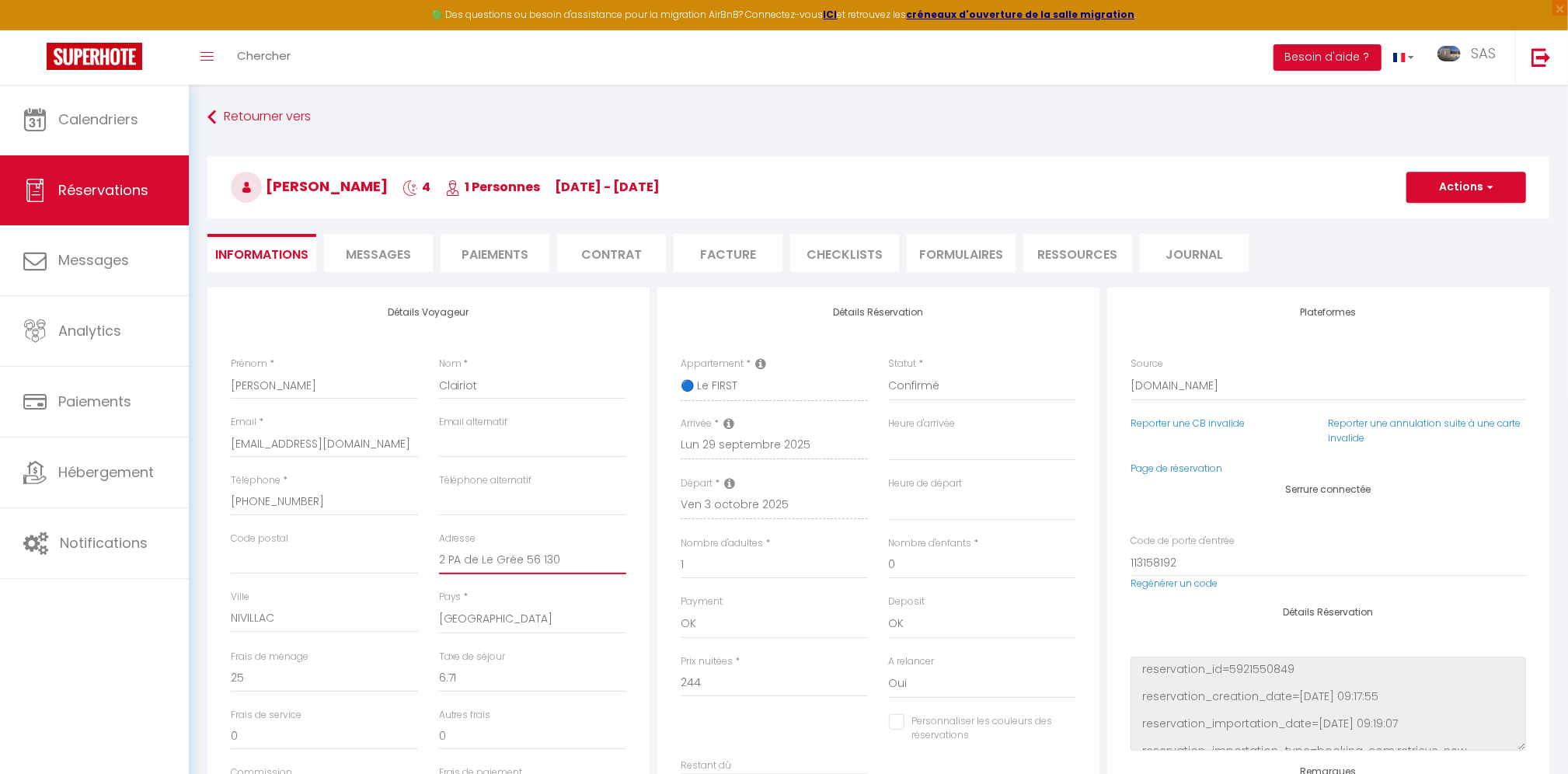
click at [493, 563] on input "2 PA de Le Grée 56 130" at bounding box center [533, 560] width 187 height 28
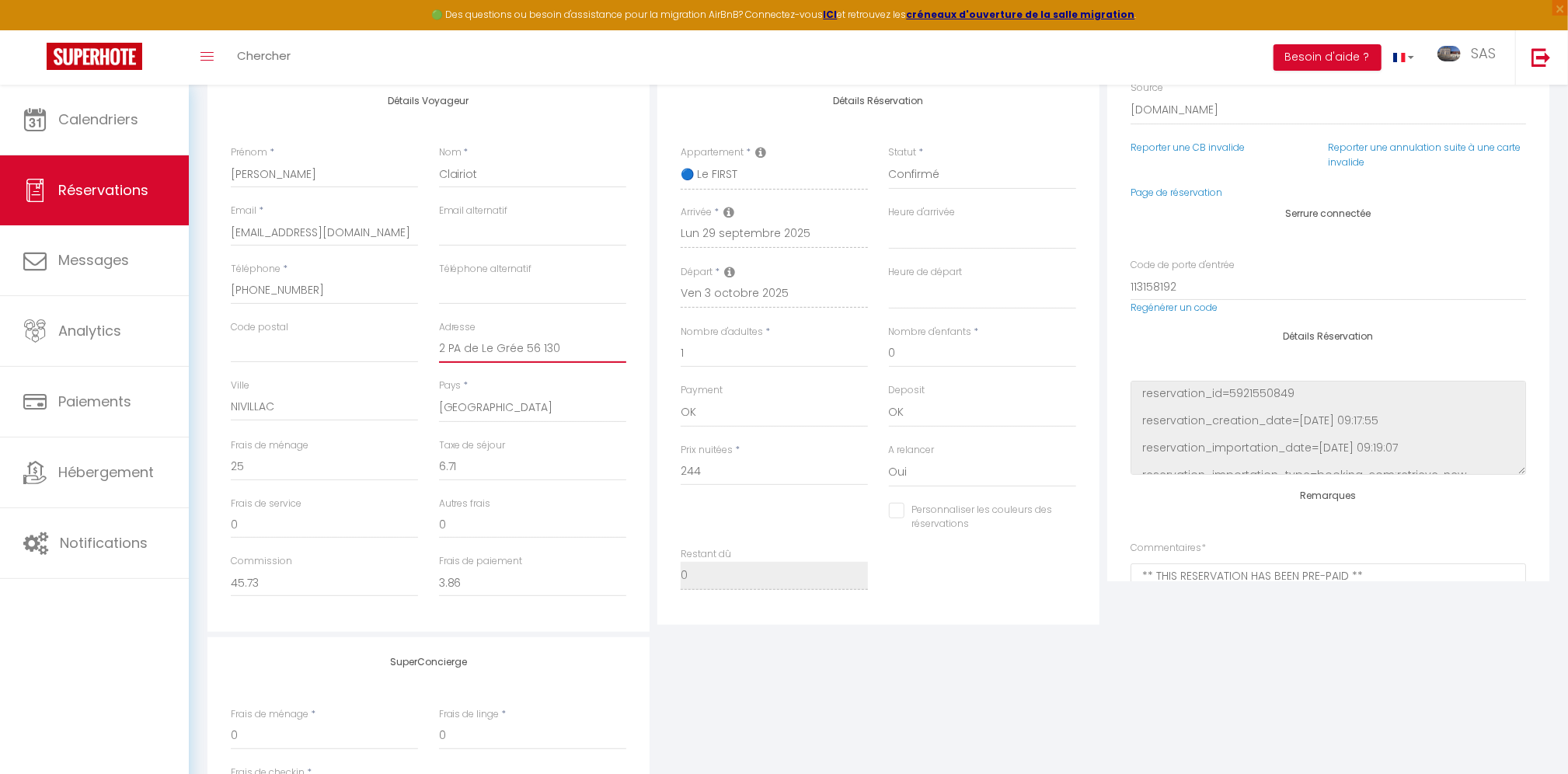
scroll to position [71, 0]
click at [148, 176] on link "Réservations" at bounding box center [95, 191] width 189 height 70
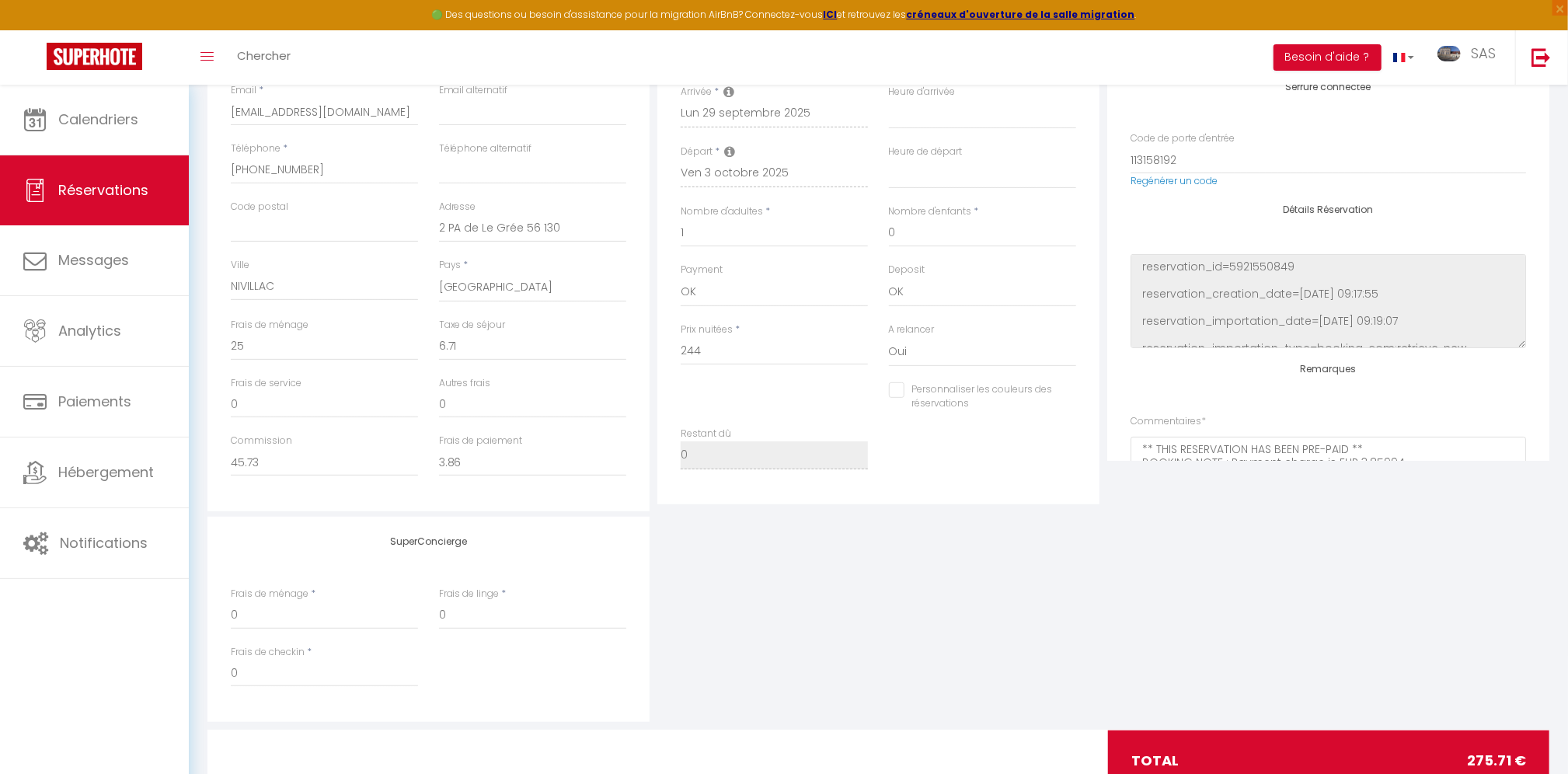
select select
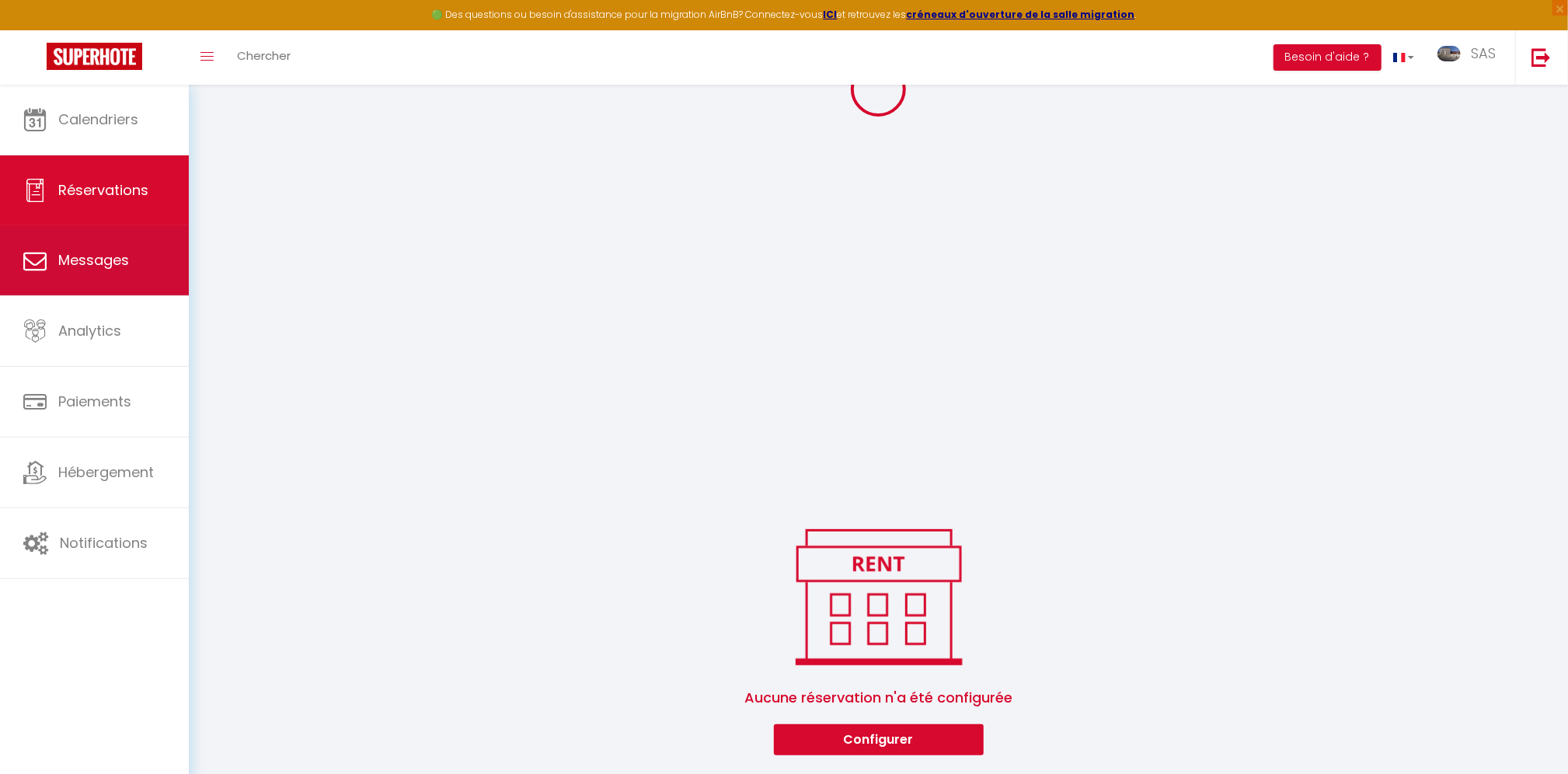
select select
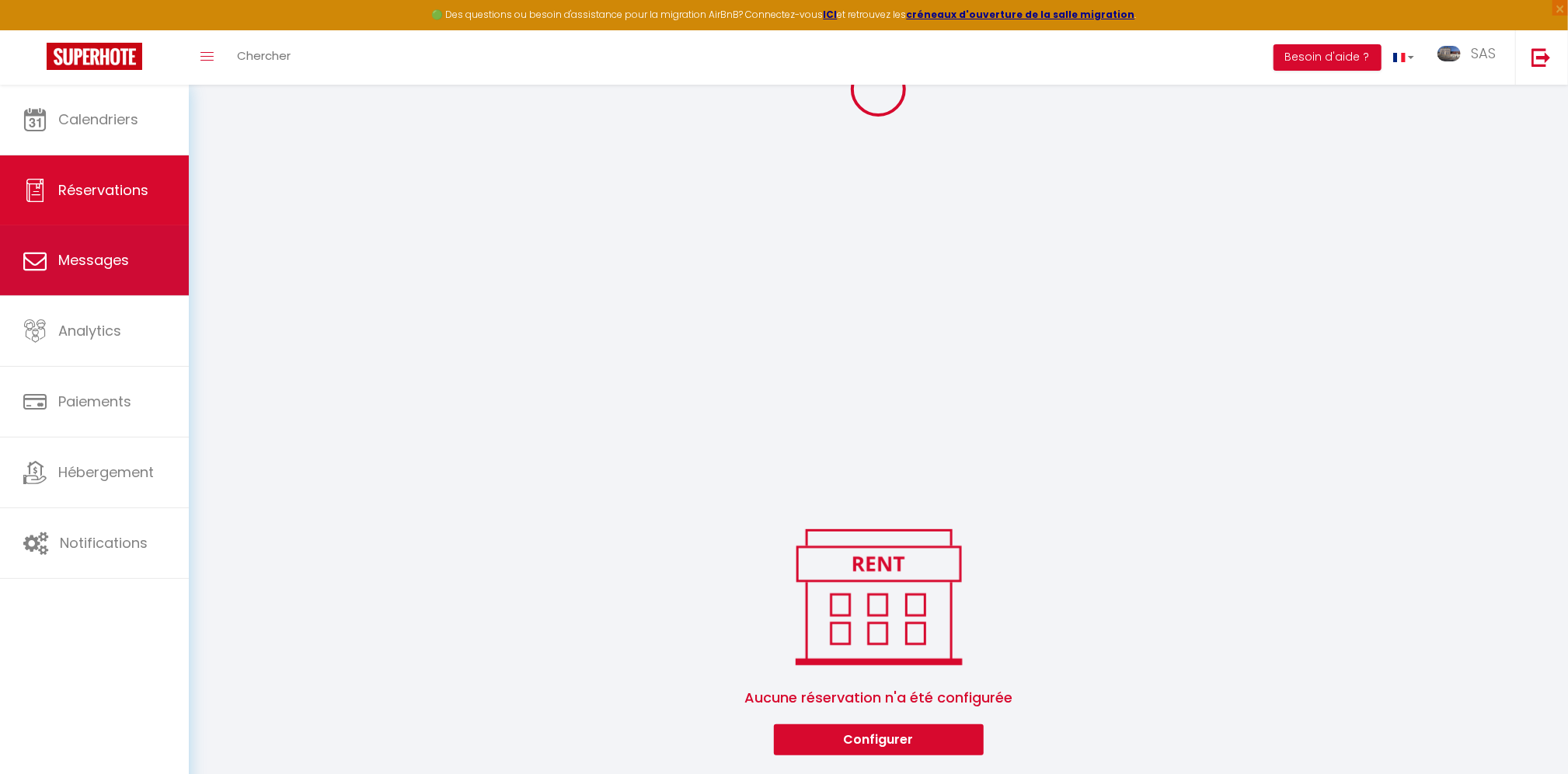
select select
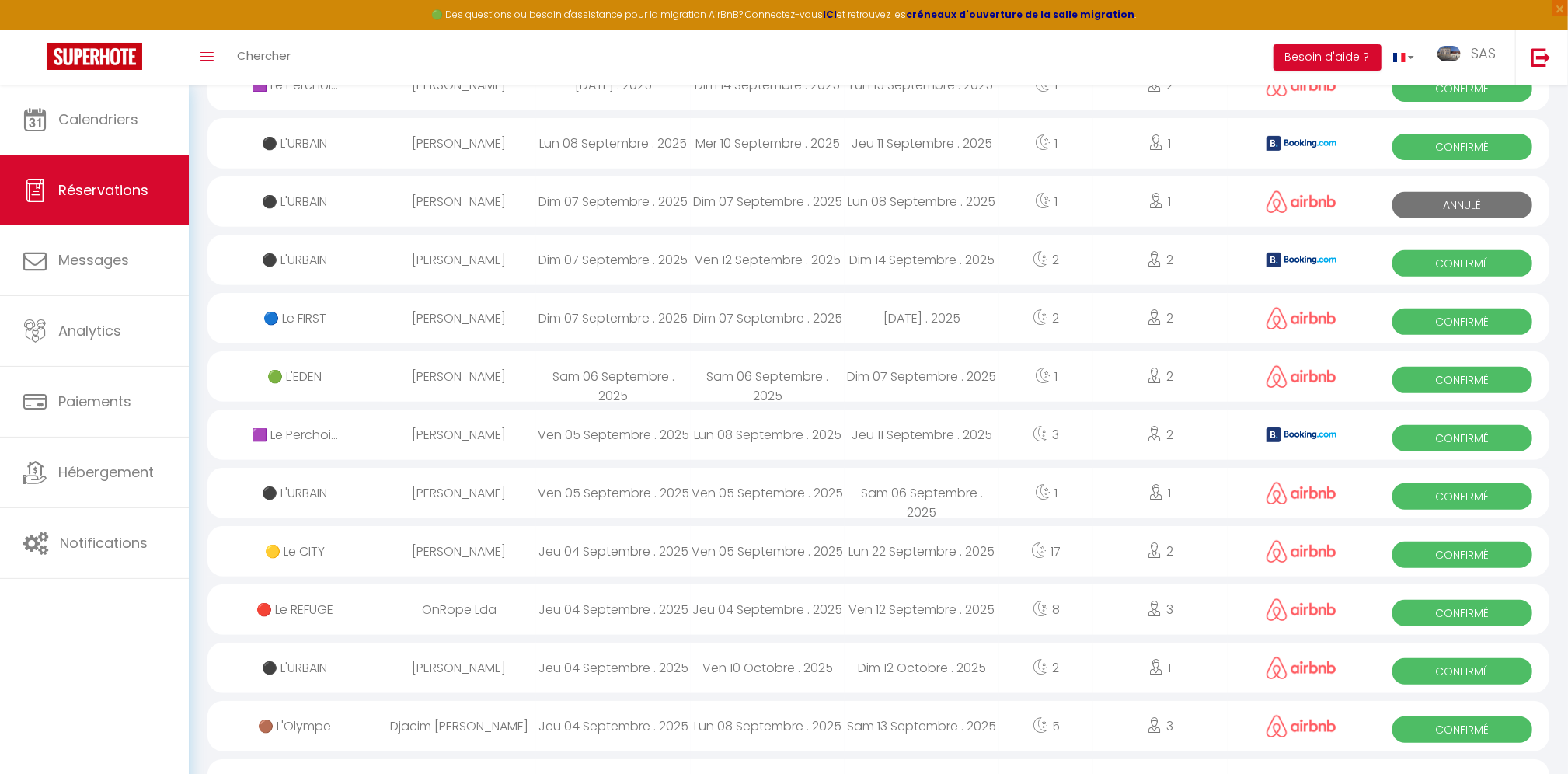
scroll to position [116, 0]
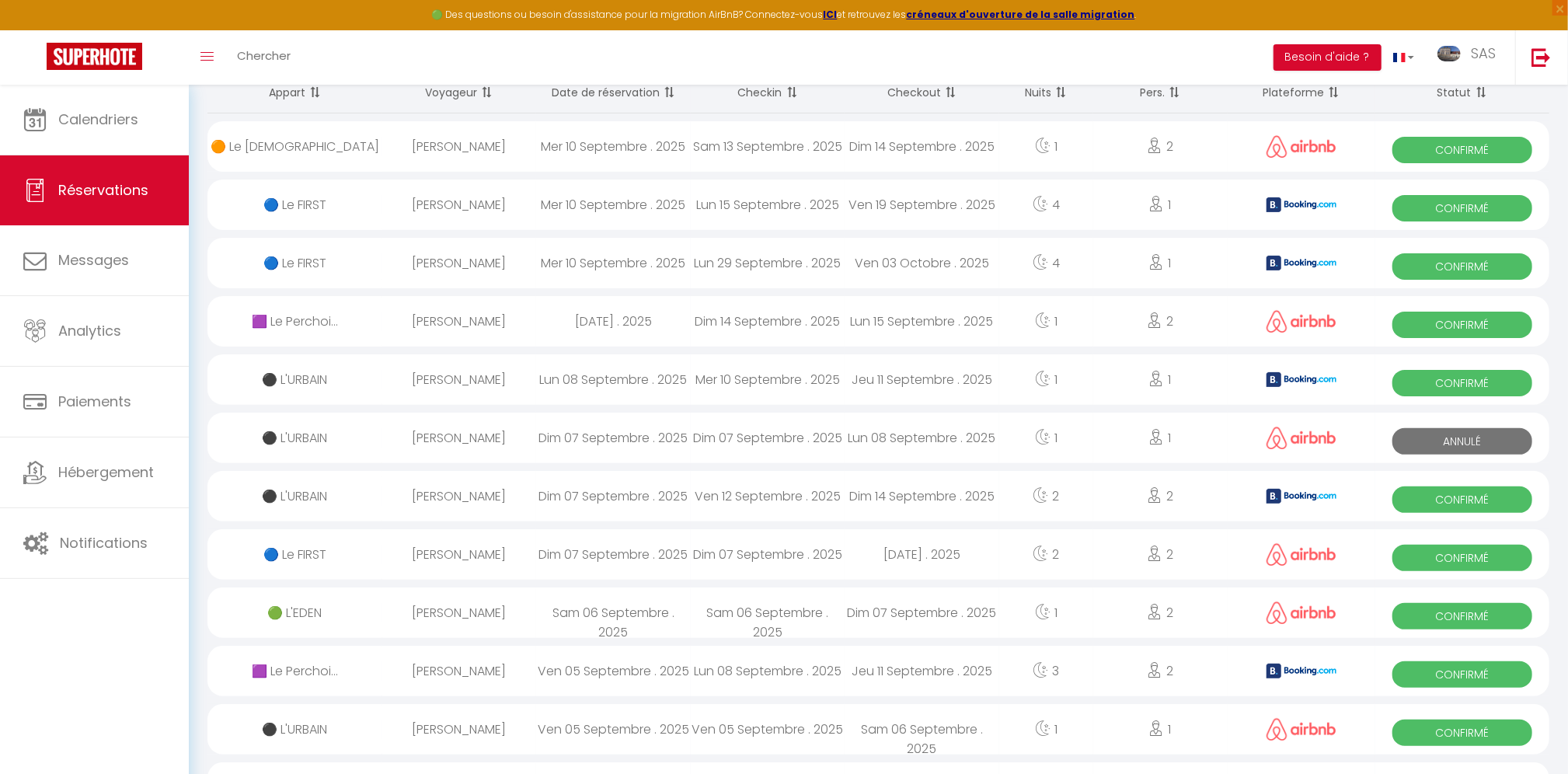
click at [453, 200] on div "[PERSON_NAME]" at bounding box center [460, 204] width 155 height 50
select select "OK"
select select "0"
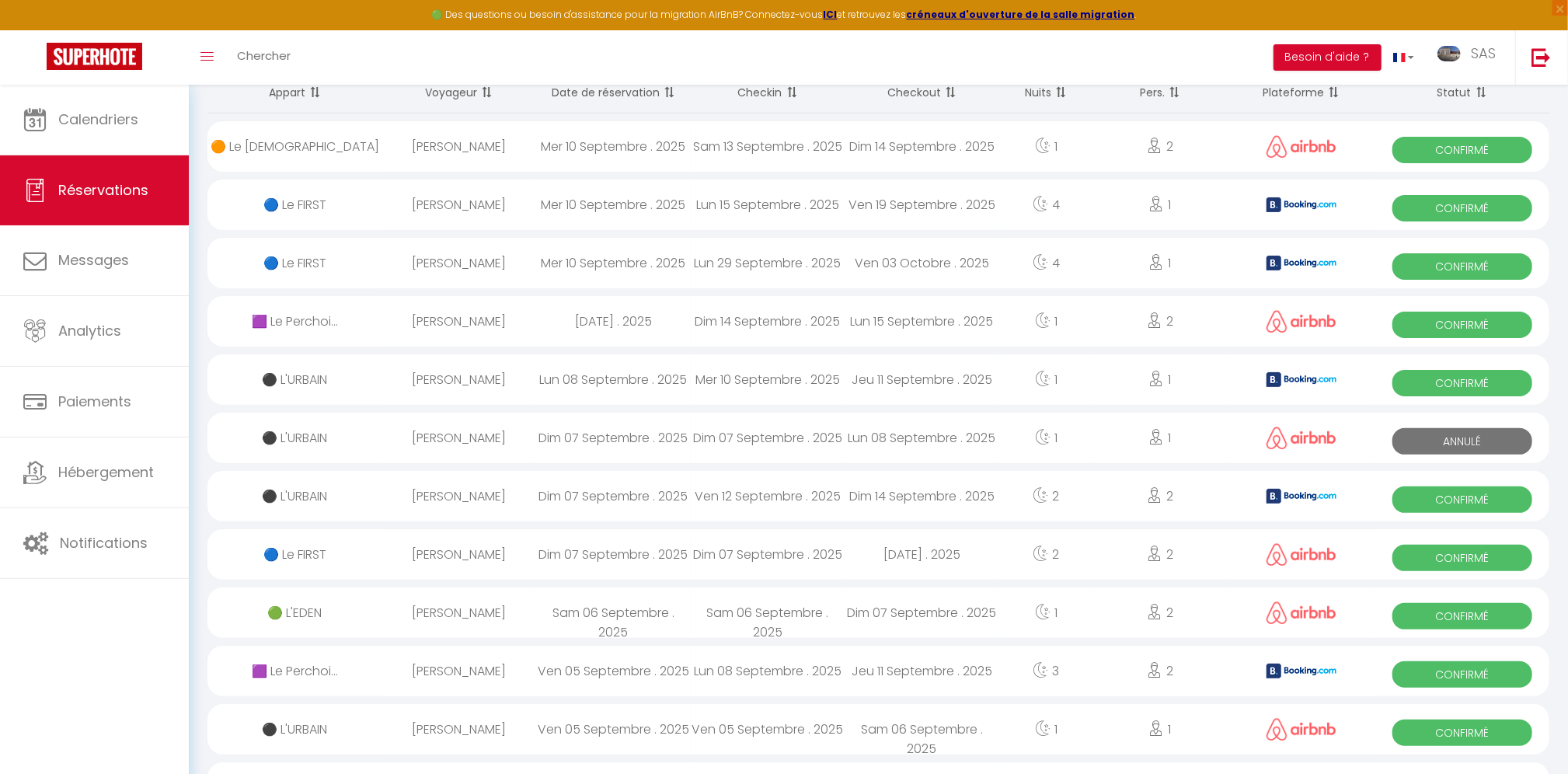
select select "1"
select select
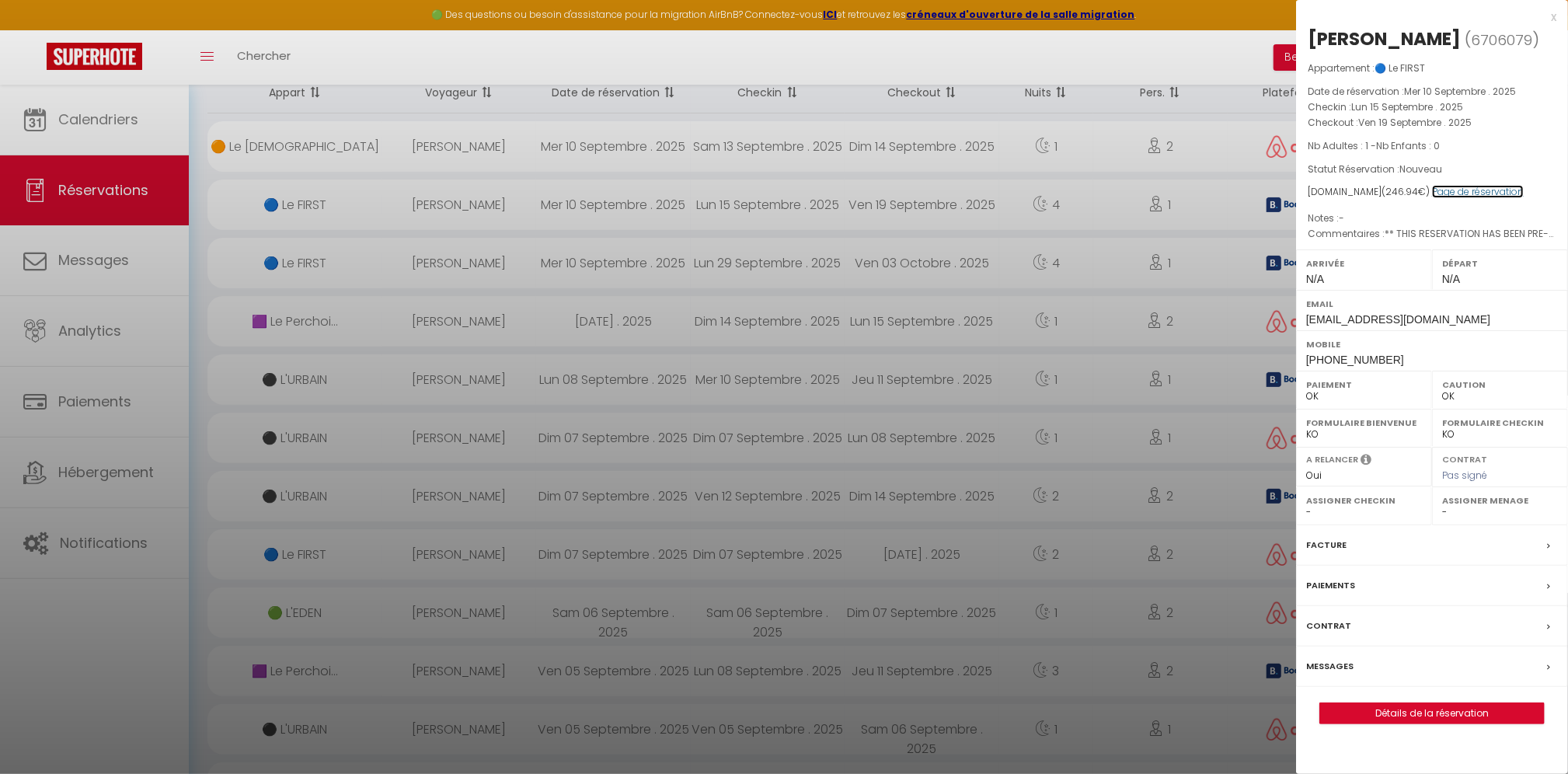
click at [1503, 192] on link "Page de réservation" at bounding box center [1478, 191] width 92 height 14
click at [119, 124] on div at bounding box center [784, 387] width 1568 height 774
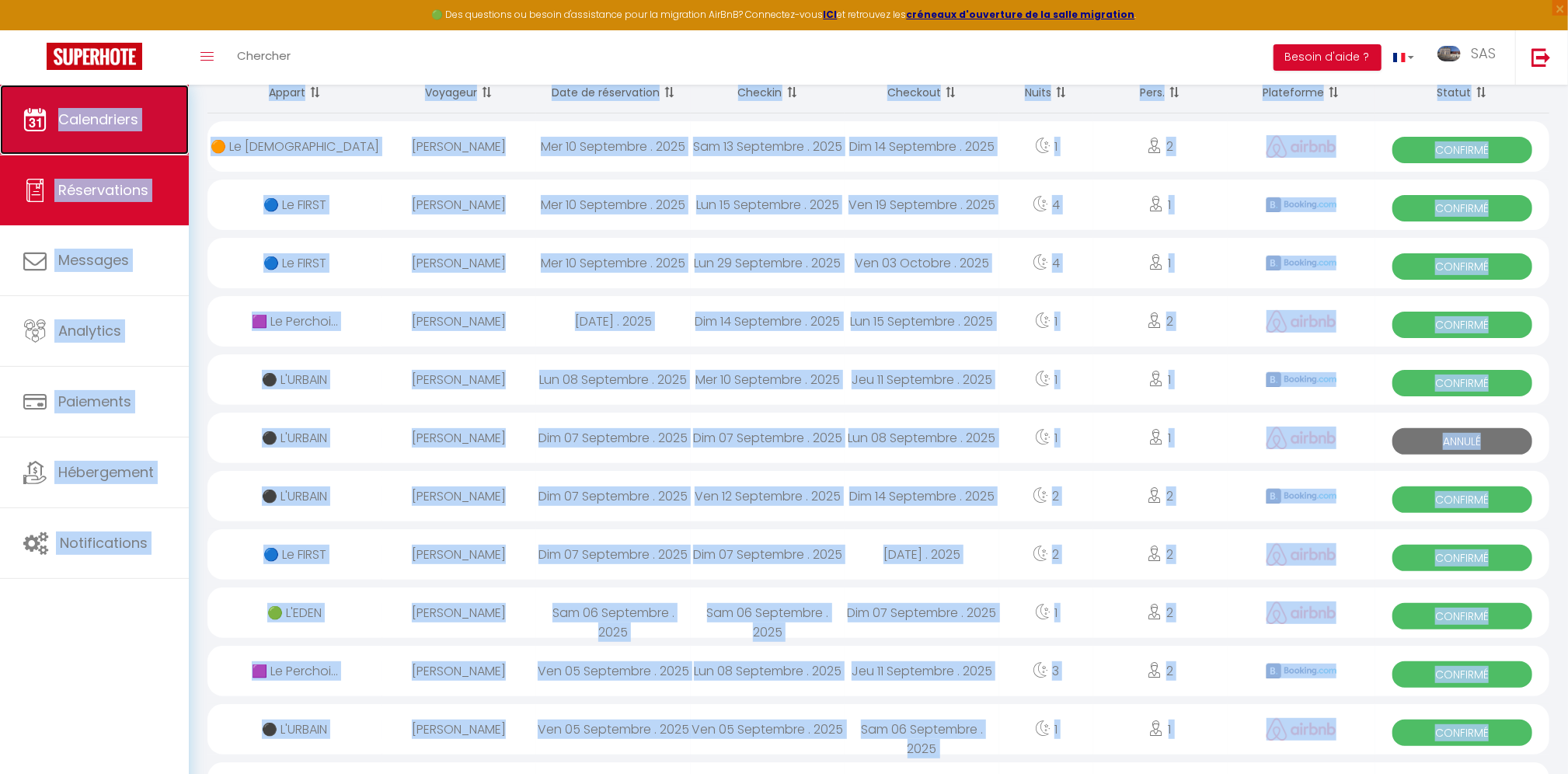
click at [119, 124] on span "Calendriers" at bounding box center [98, 120] width 80 height 20
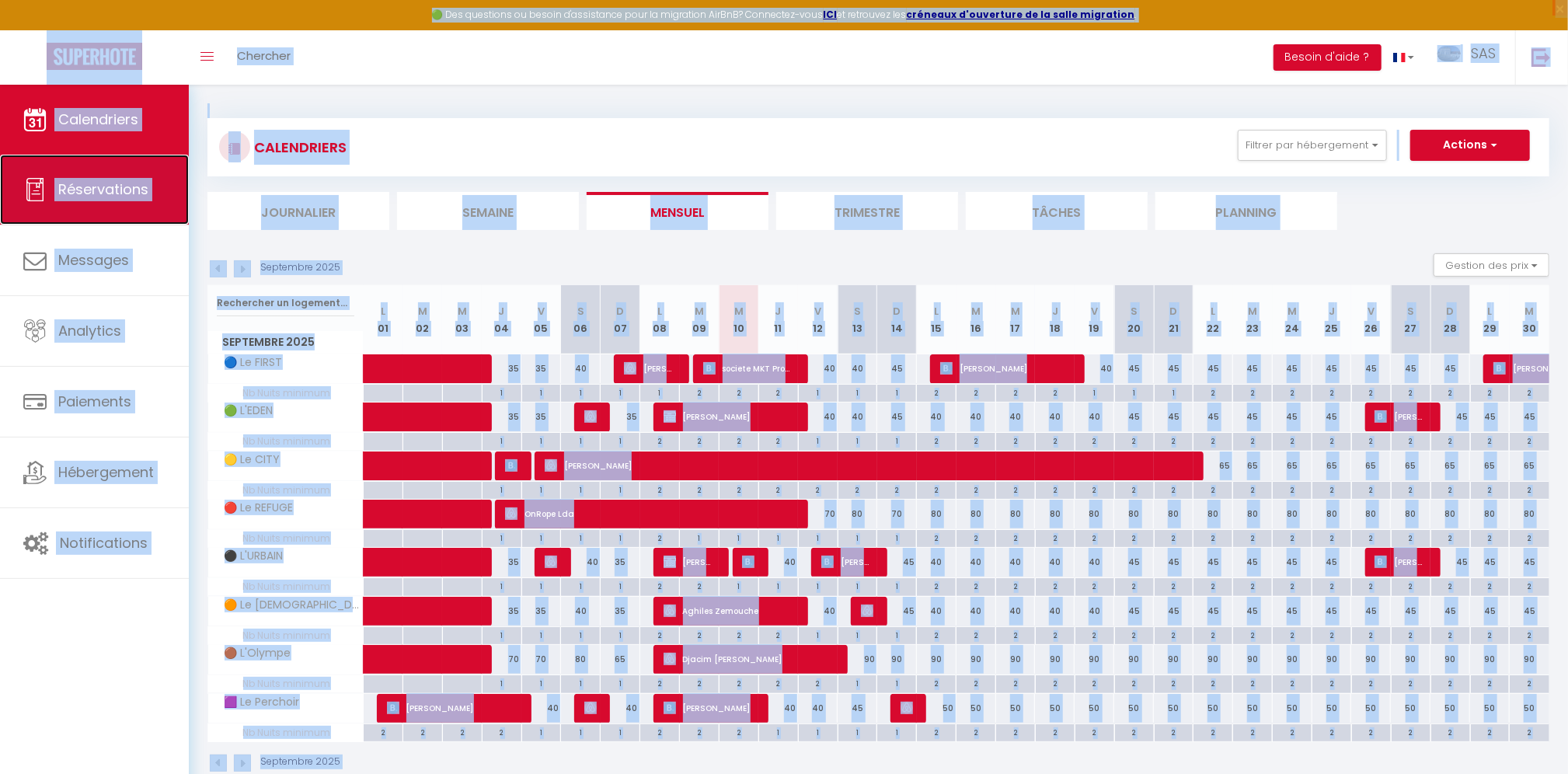
click at [118, 188] on span "Réservations" at bounding box center [104, 189] width 90 height 20
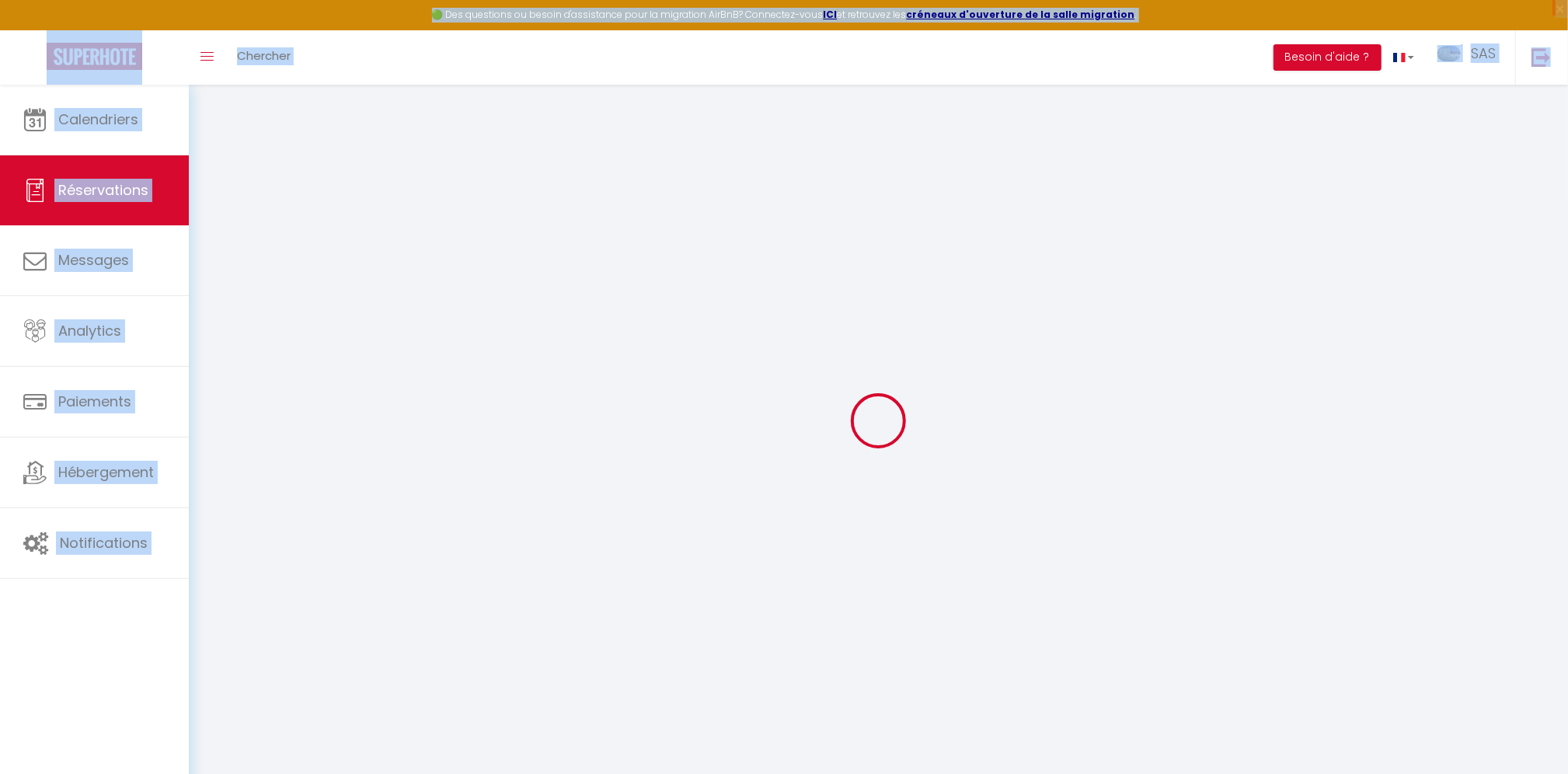
select select "all"
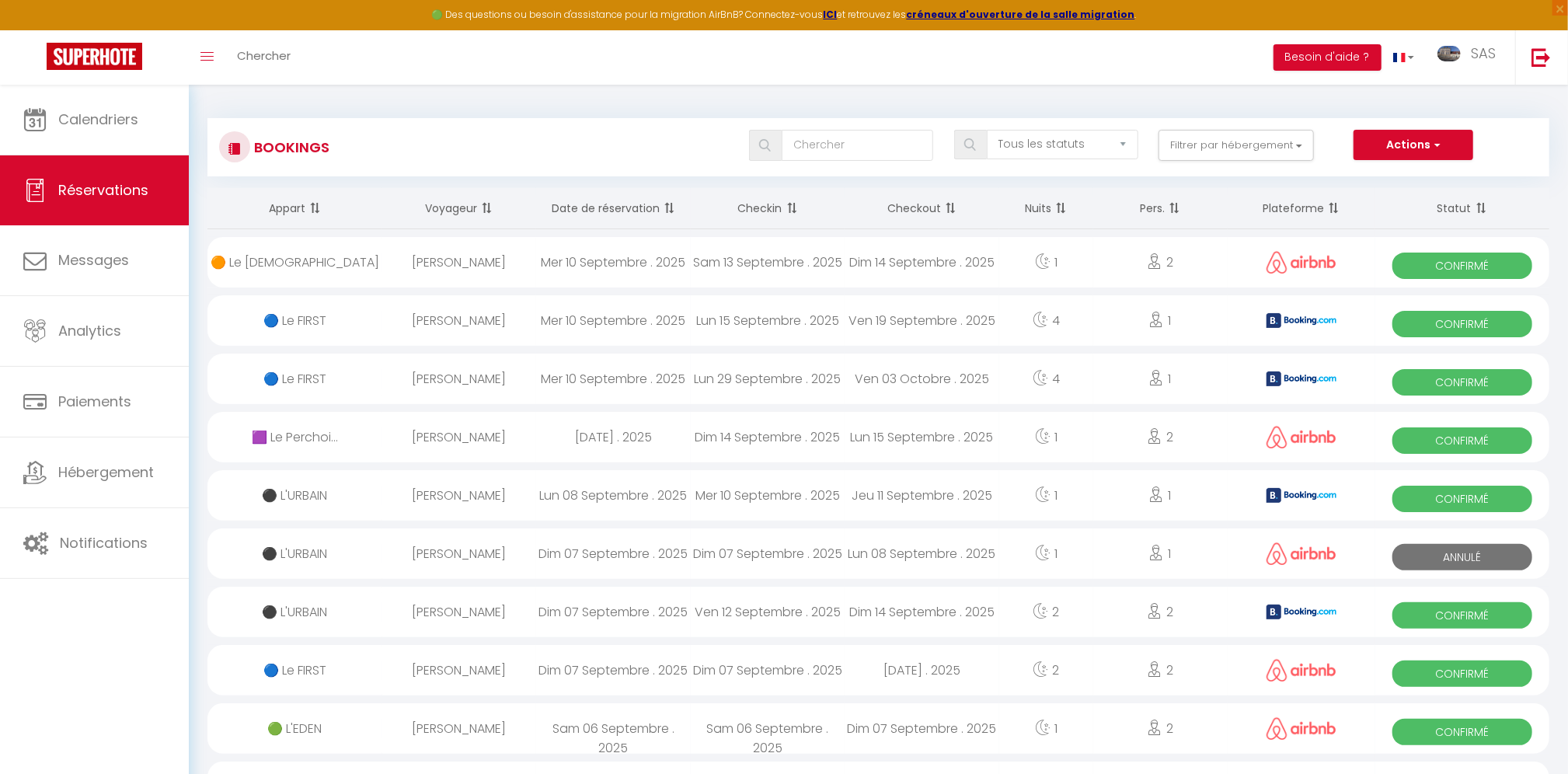
click at [302, 261] on div "🟠 Le [DEMOGRAPHIC_DATA]" at bounding box center [294, 262] width 175 height 50
select select "OK"
select select "0"
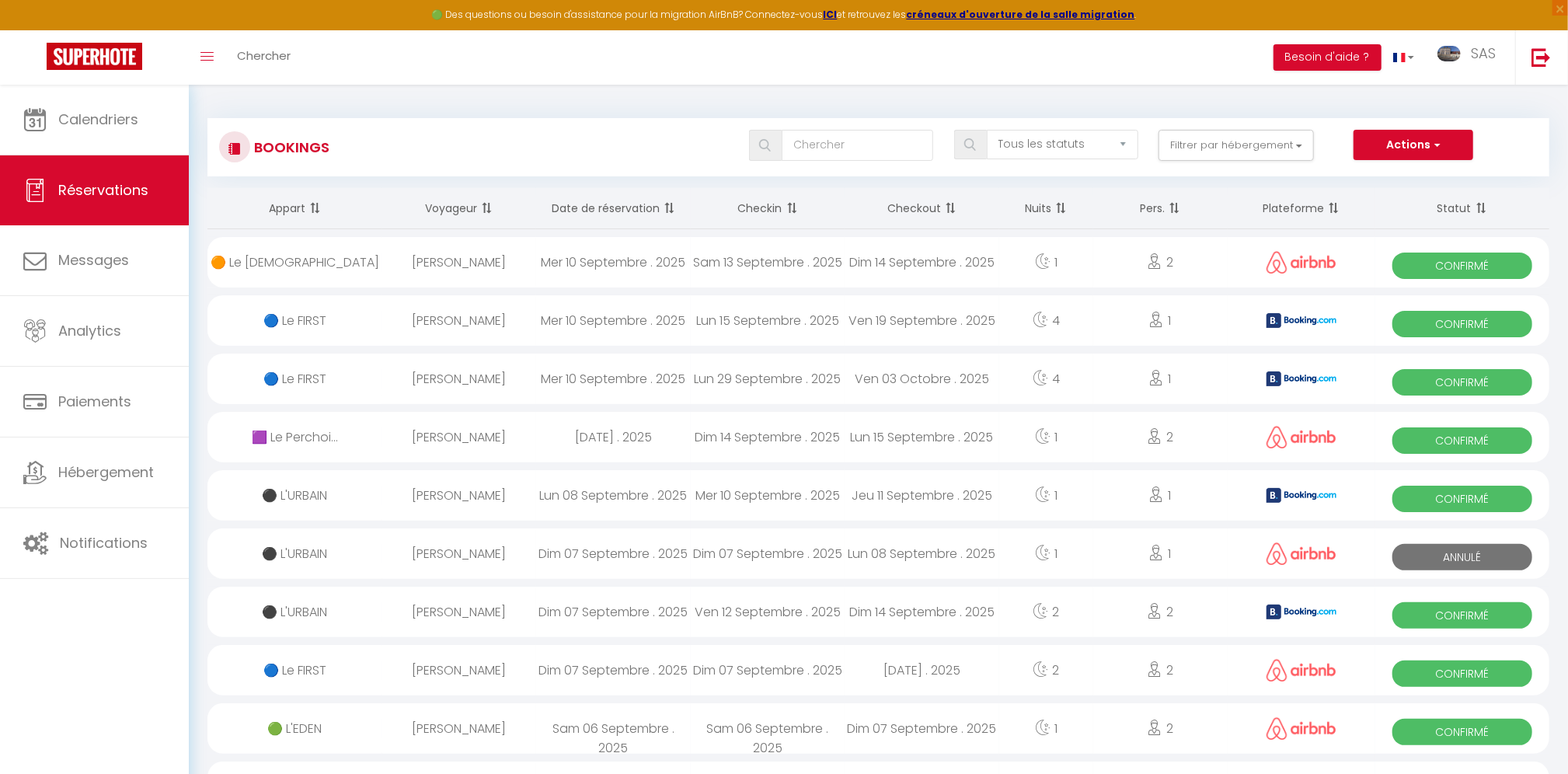
select select "1"
select select
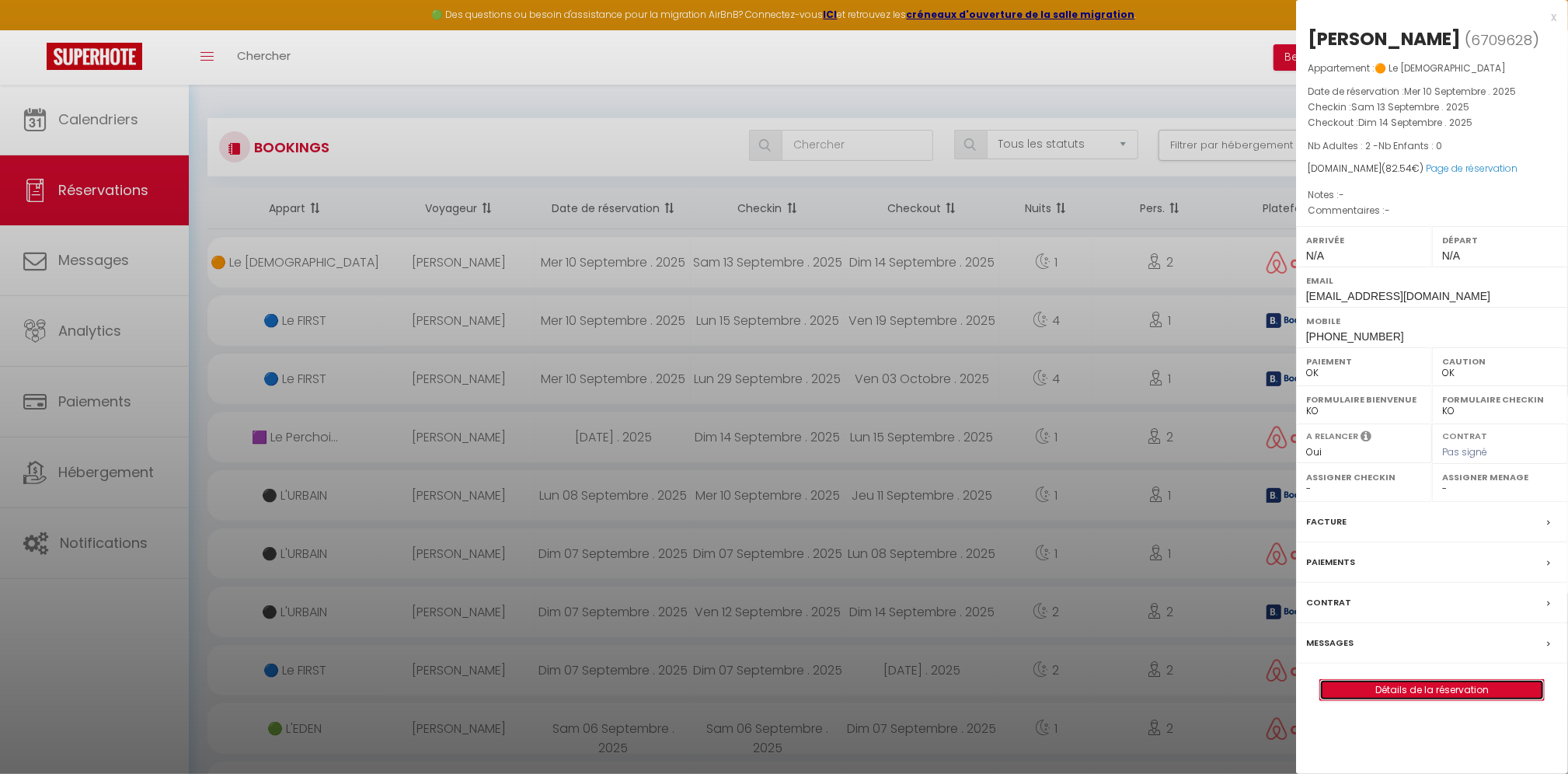
click at [1418, 691] on link "Détails de la réservation" at bounding box center [1432, 689] width 224 height 20
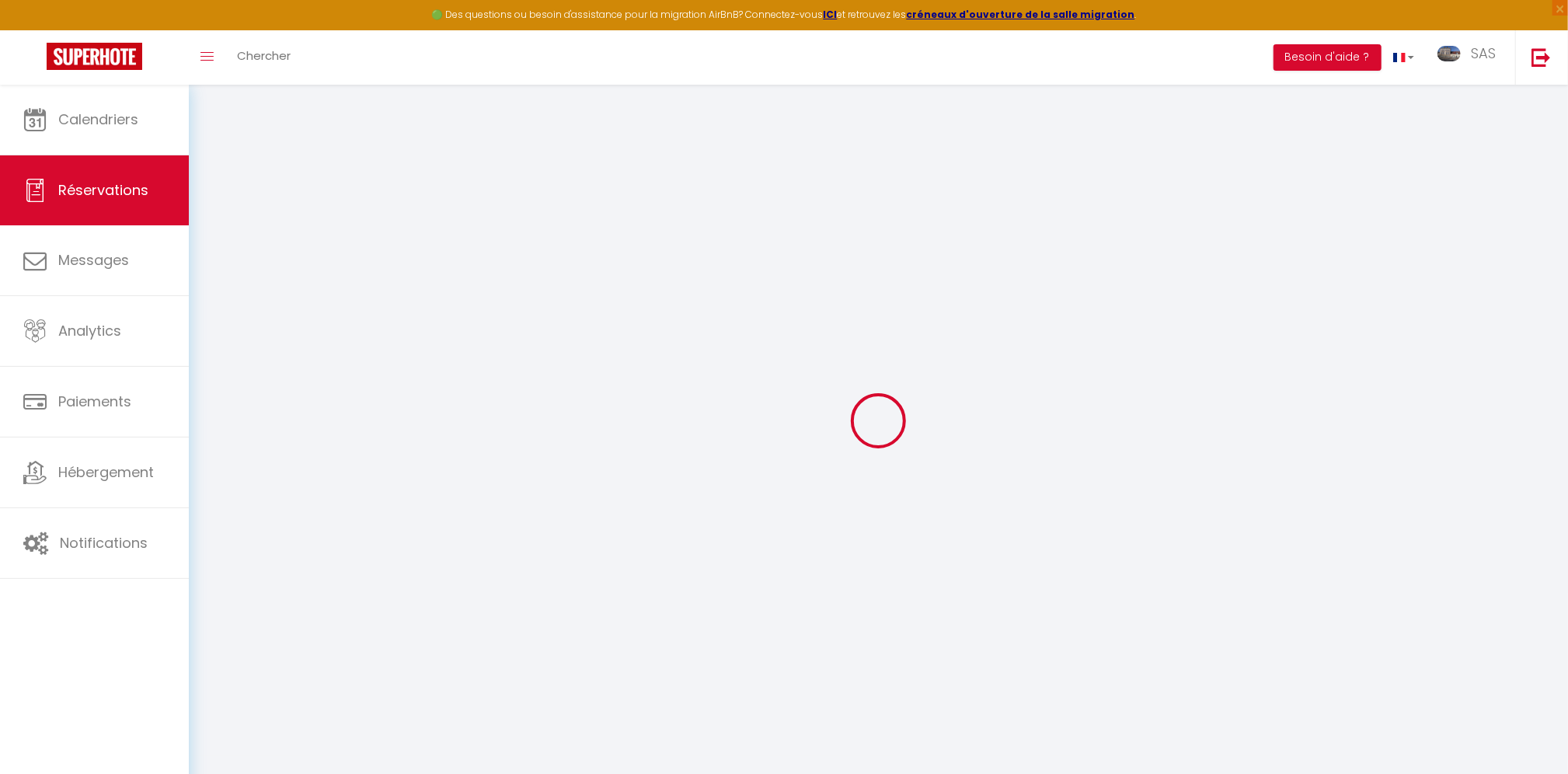
select select
checkbox input "false"
select select
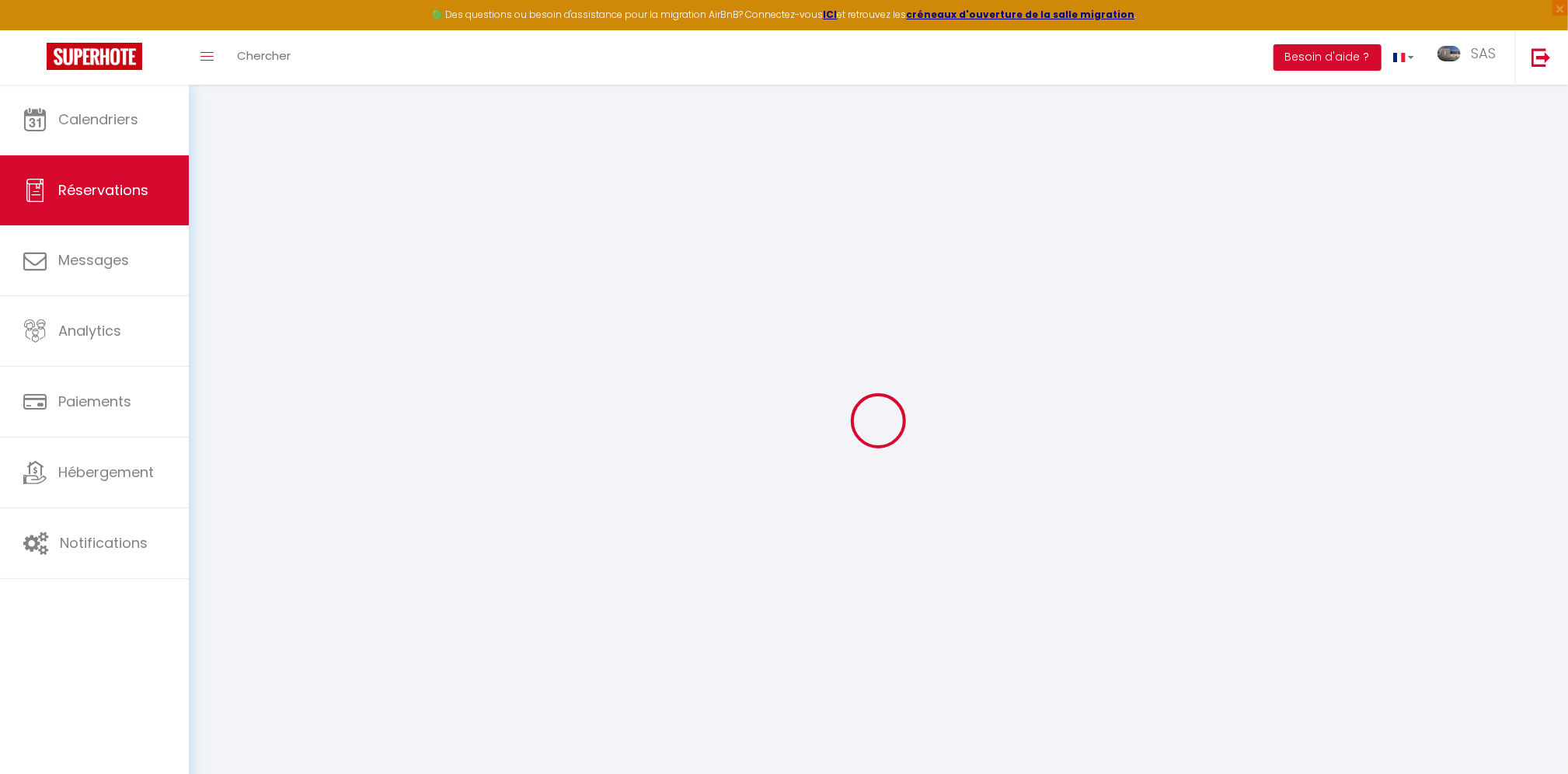
select select
checkbox input "false"
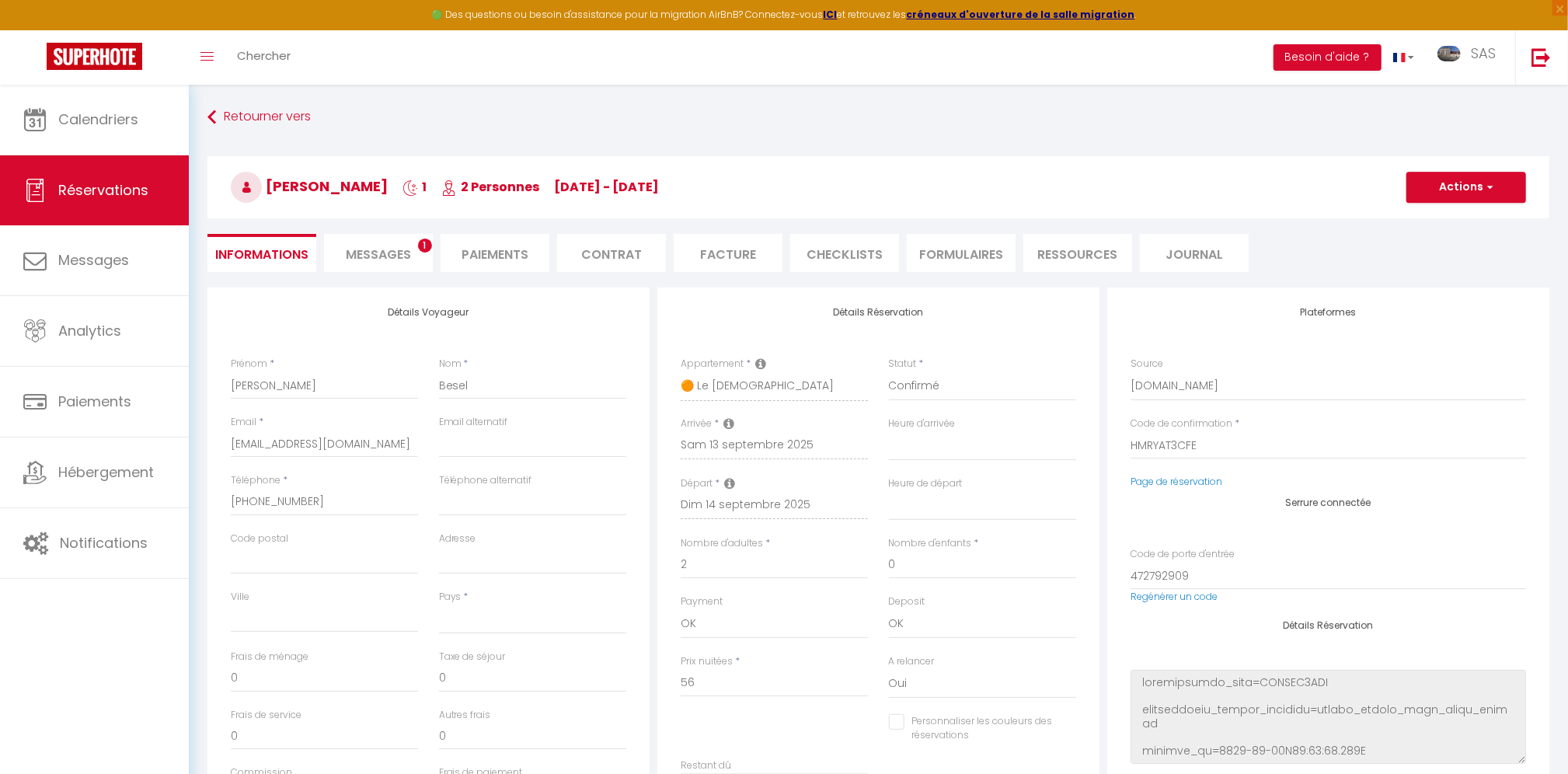
select select
type input "25"
type input "1.54"
select select
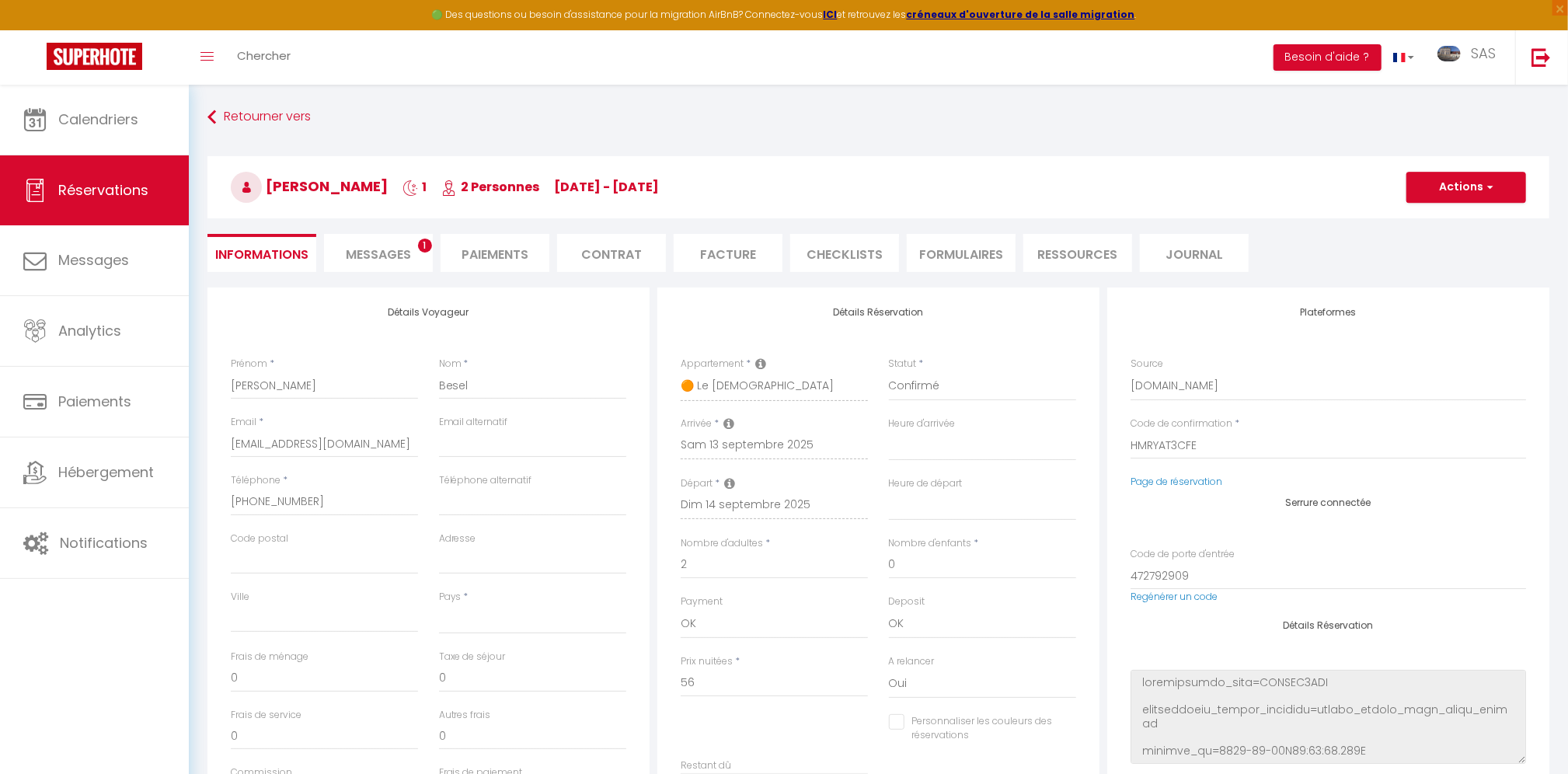
checkbox input "false"
select select
checkbox input "false"
select select
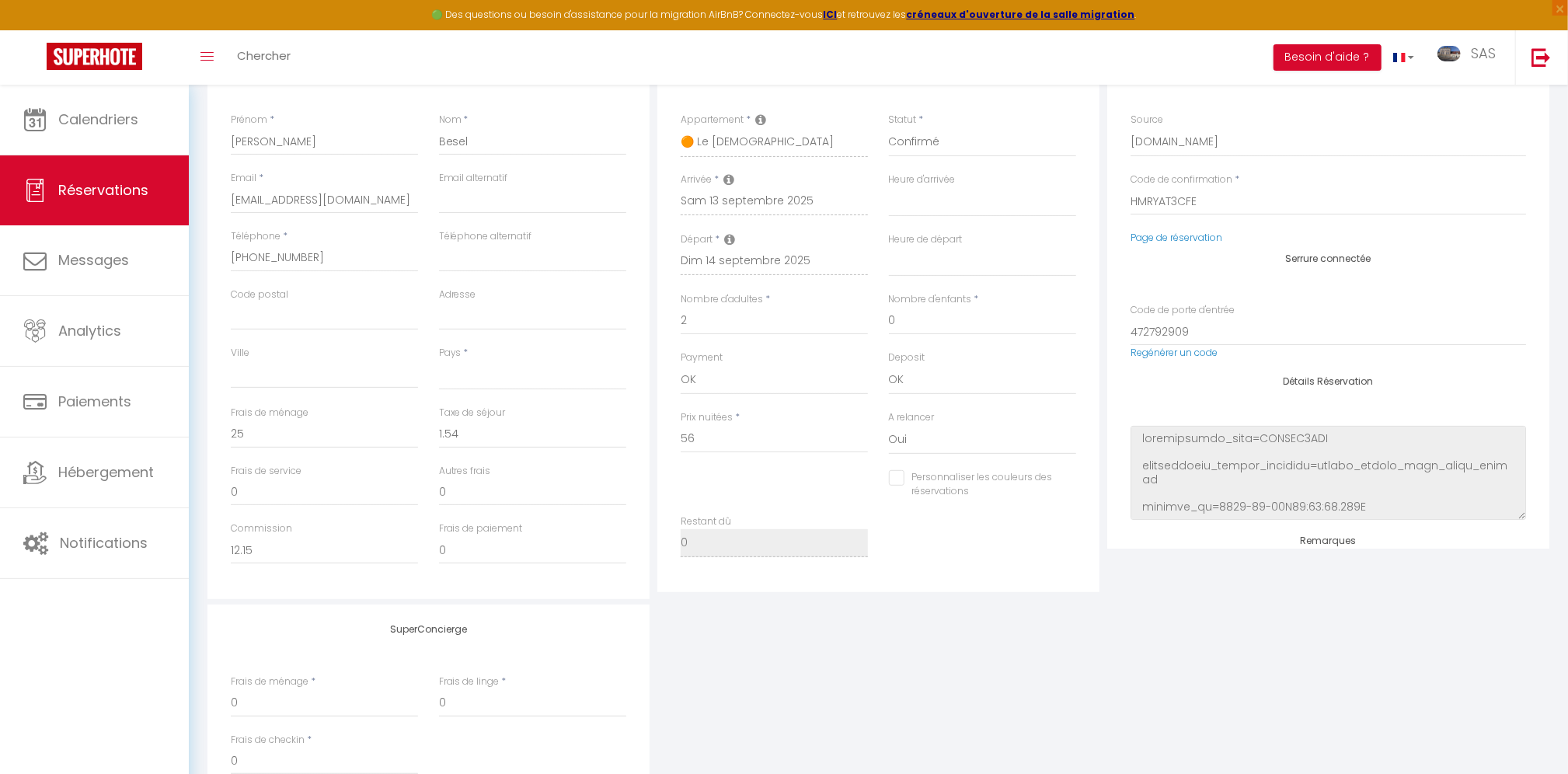
scroll to position [282, 0]
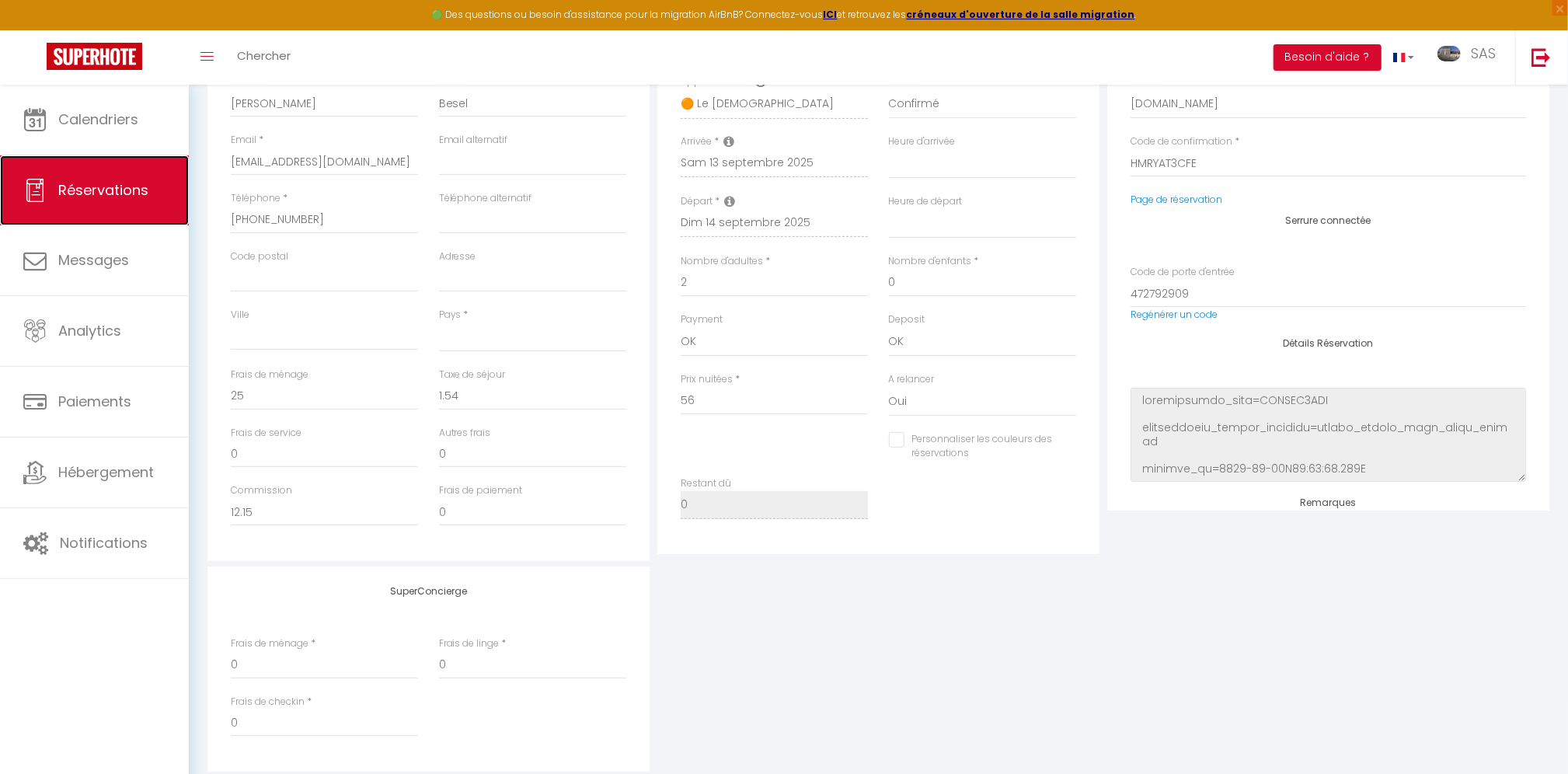
click at [131, 184] on span "Réservations" at bounding box center [104, 190] width 90 height 20
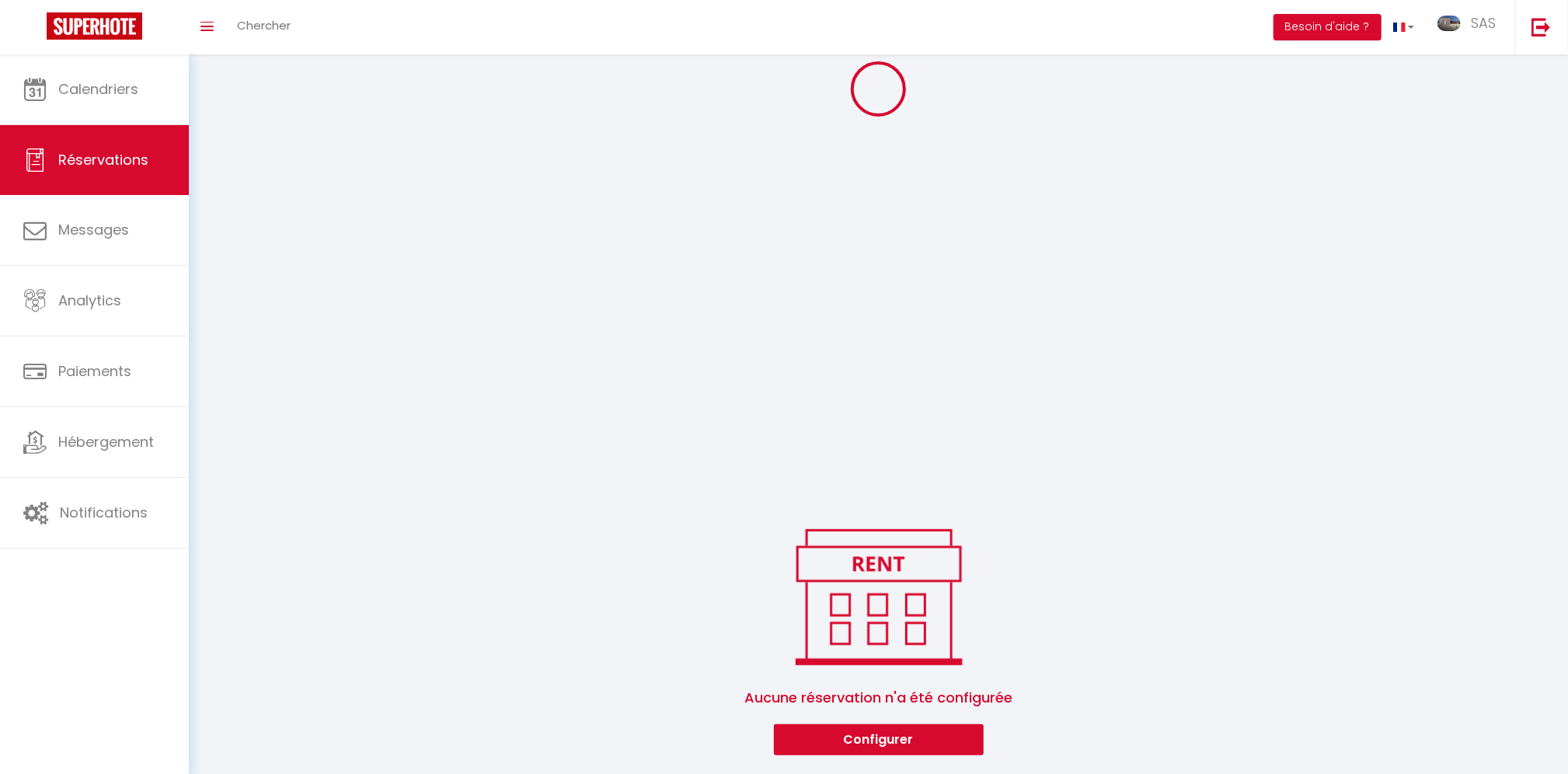
select select "all"
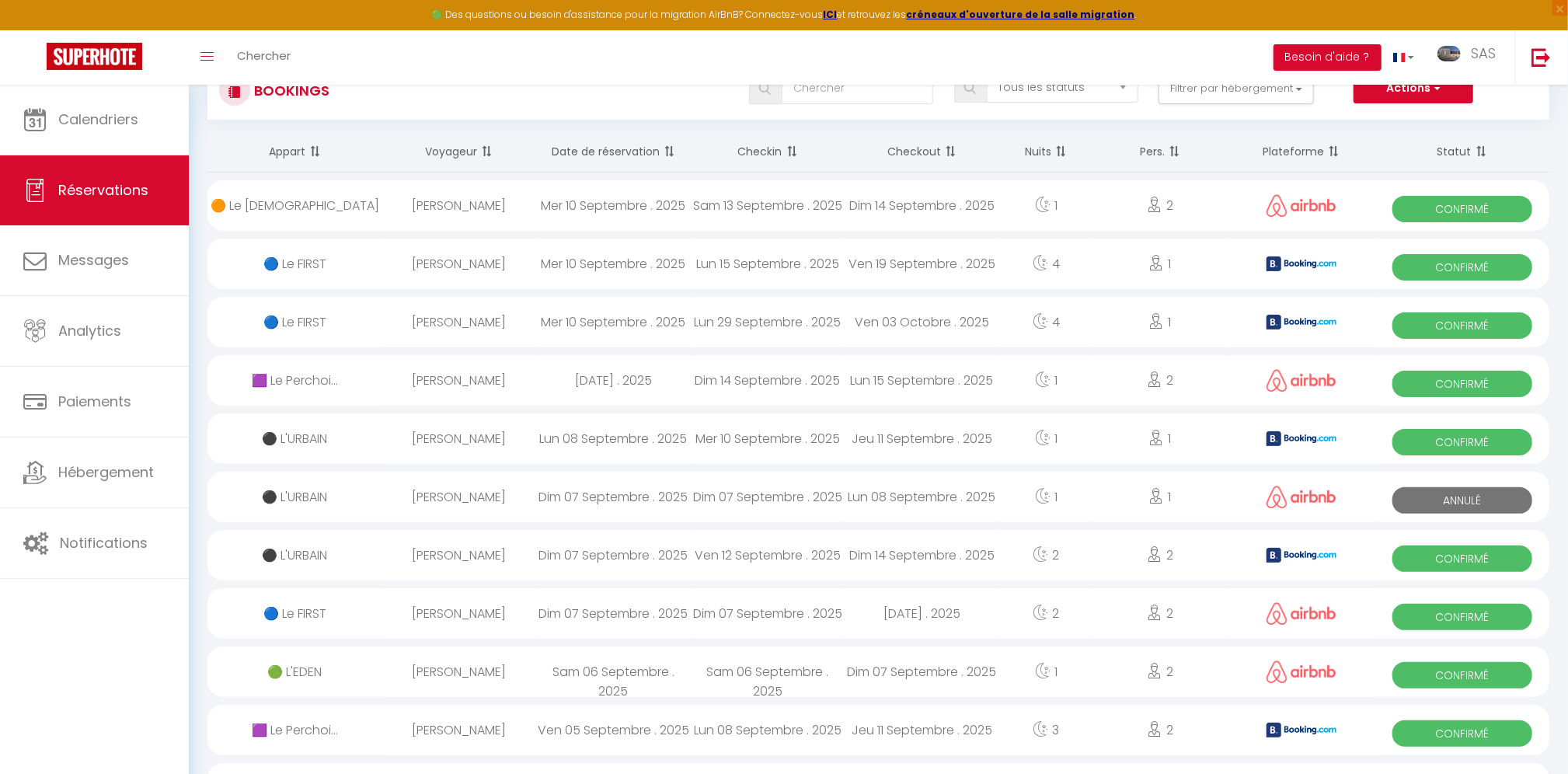
scroll to position [45, 0]
